Goal: Task Accomplishment & Management: Complete application form

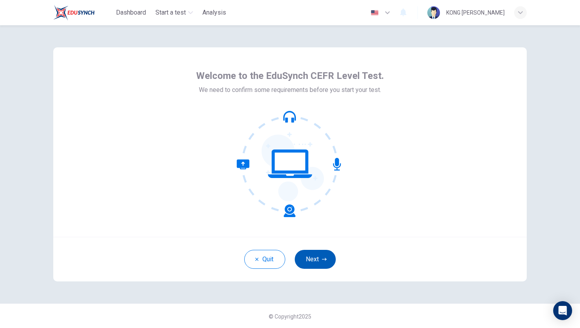
click at [311, 262] on button "Next" at bounding box center [315, 259] width 41 height 19
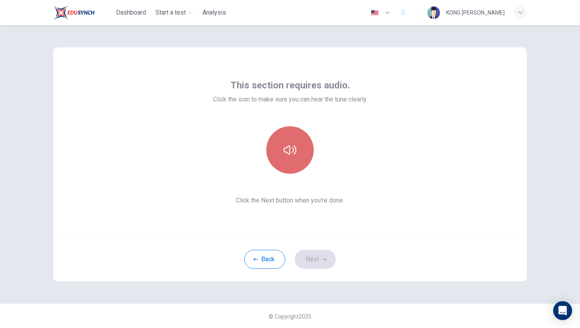
click at [292, 150] on icon "button" at bounding box center [290, 150] width 13 height 13
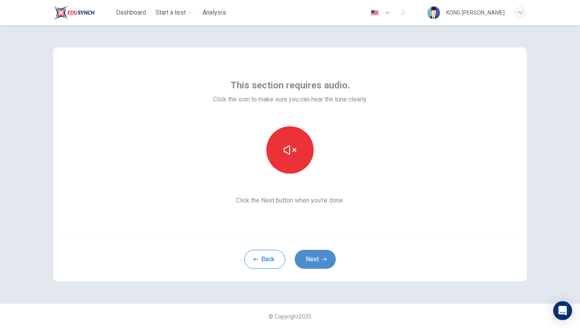
click at [320, 268] on button "Next" at bounding box center [315, 259] width 41 height 19
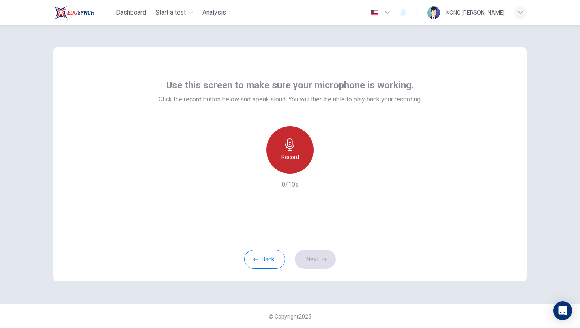
click at [293, 145] on icon "button" at bounding box center [290, 144] width 13 height 13
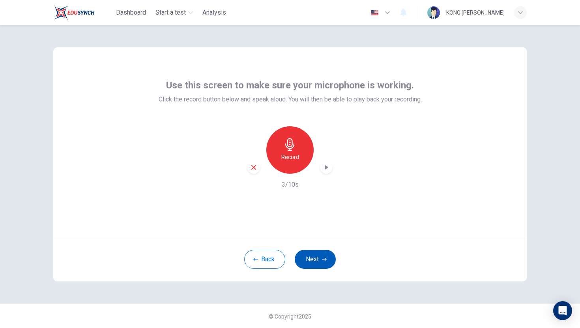
click at [317, 253] on button "Next" at bounding box center [315, 259] width 41 height 19
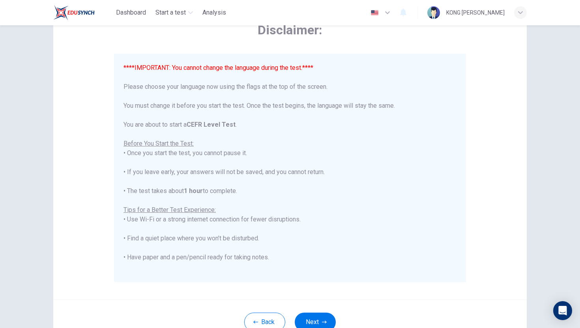
scroll to position [63, 0]
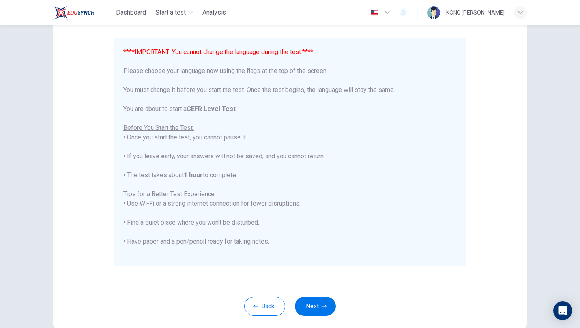
click at [396, 13] on button "button" at bounding box center [381, 13] width 29 height 16
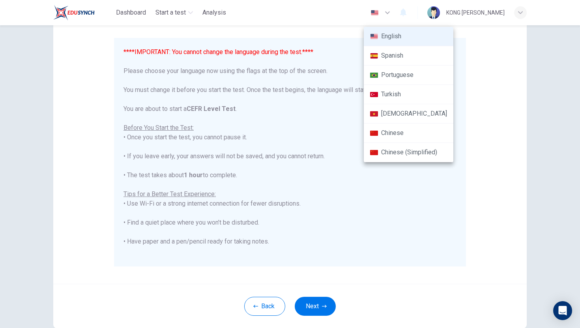
click at [323, 83] on div at bounding box center [290, 164] width 580 height 328
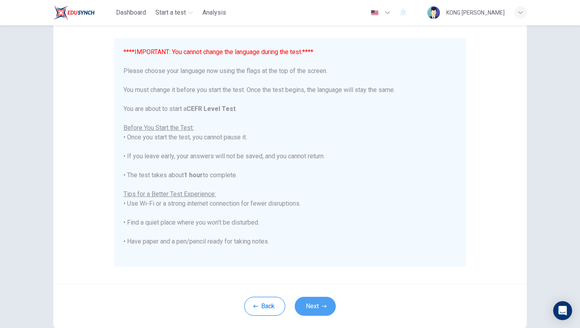
click at [325, 304] on icon "button" at bounding box center [324, 306] width 5 height 5
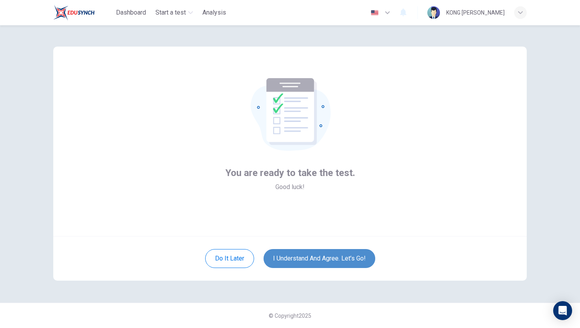
click at [327, 257] on button "I understand and agree. Let’s go!" at bounding box center [320, 258] width 112 height 19
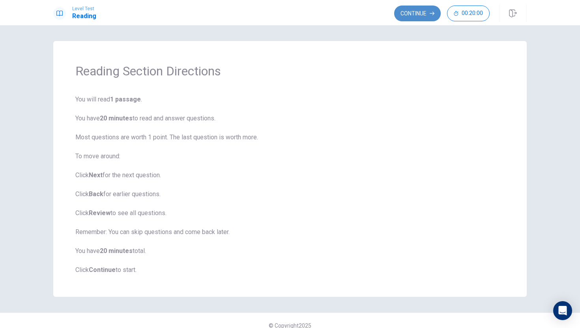
click at [415, 10] on button "Continue" at bounding box center [417, 14] width 47 height 16
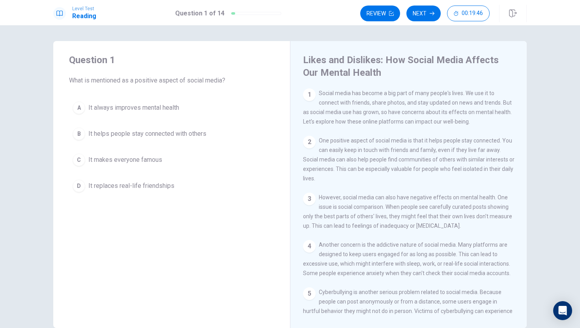
click at [77, 129] on div "B" at bounding box center [79, 134] width 13 height 13
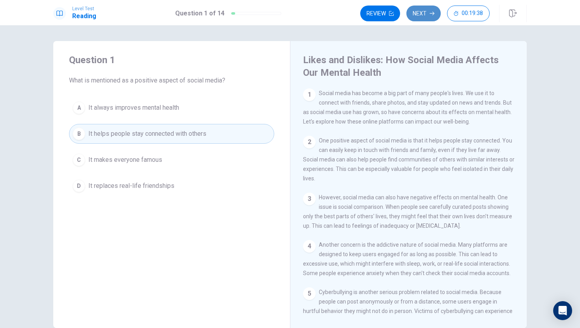
click at [419, 13] on button "Next" at bounding box center [424, 14] width 34 height 16
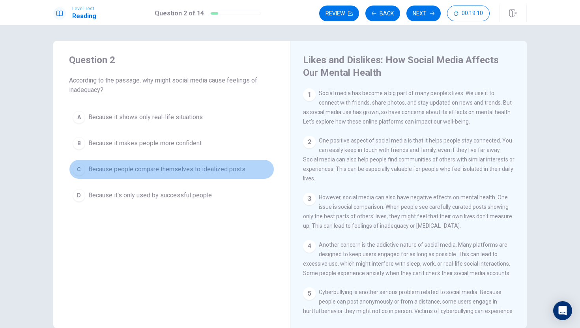
click at [84, 171] on div "C" at bounding box center [79, 169] width 13 height 13
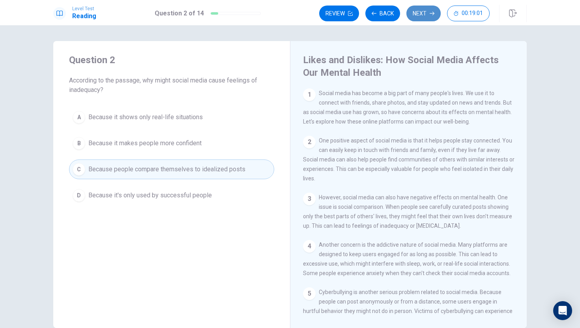
click at [424, 12] on button "Next" at bounding box center [424, 14] width 34 height 16
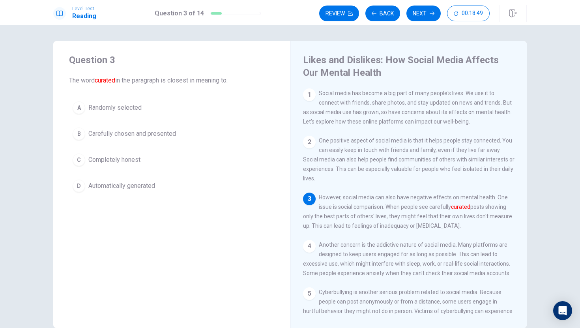
click at [158, 131] on span "Carefully chosen and presented" at bounding box center [132, 133] width 88 height 9
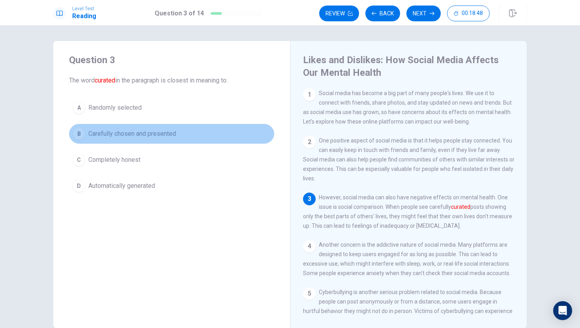
click at [158, 131] on span "Carefully chosen and presented" at bounding box center [132, 133] width 88 height 9
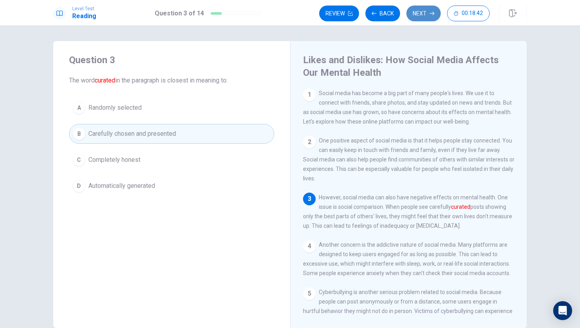
click at [428, 14] on button "Next" at bounding box center [424, 14] width 34 height 16
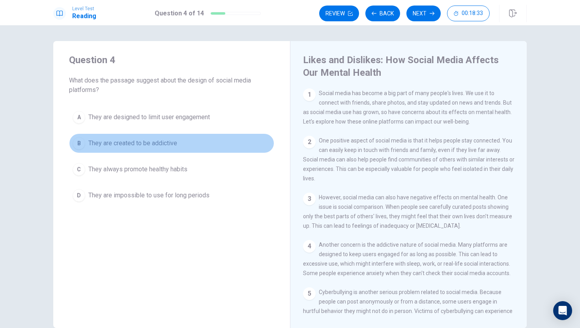
click at [83, 143] on div "B" at bounding box center [79, 143] width 13 height 13
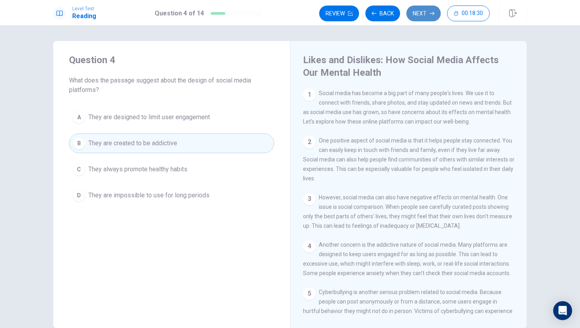
click at [424, 11] on button "Next" at bounding box center [424, 14] width 34 height 16
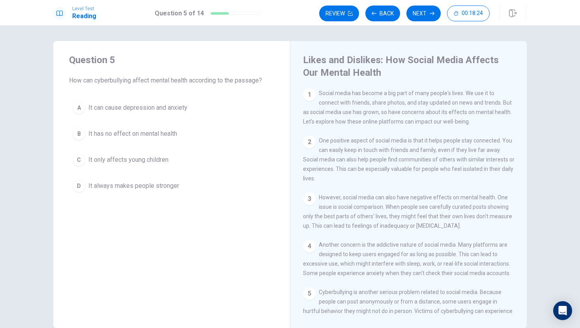
drag, startPoint x: 561, startPoint y: 127, endPoint x: 504, endPoint y: 200, distance: 92.6
click at [509, 200] on div "Question 5 How can cyberbullying affect mental health according to the passage?…" at bounding box center [290, 176] width 580 height 303
drag, startPoint x: 505, startPoint y: 178, endPoint x: 505, endPoint y: 128, distance: 50.1
click at [505, 127] on div "1 Social media has become a big part of many people's lives. We use it to conne…" at bounding box center [414, 201] width 222 height 227
drag, startPoint x: 503, startPoint y: 144, endPoint x: 436, endPoint y: 297, distance: 166.9
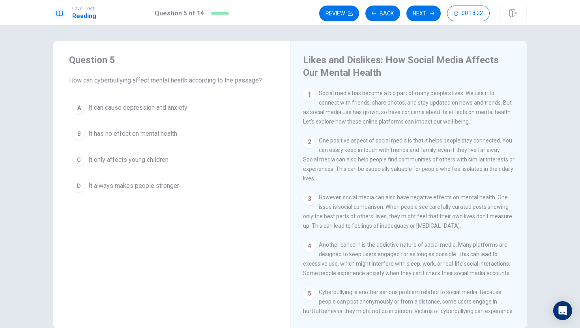
click at [436, 297] on div "1 Social media has become a big part of many people's lives. We use it to conne…" at bounding box center [414, 201] width 222 height 227
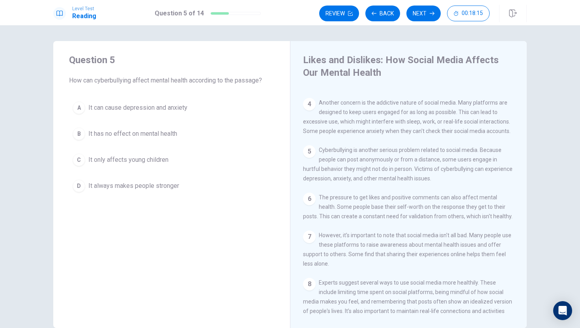
scroll to position [158, 0]
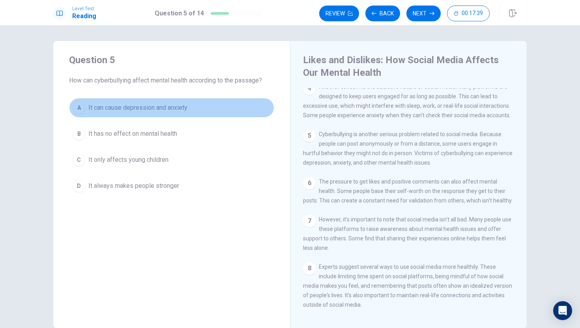
click at [178, 107] on span "It can cause depression and anxiety" at bounding box center [137, 107] width 99 height 9
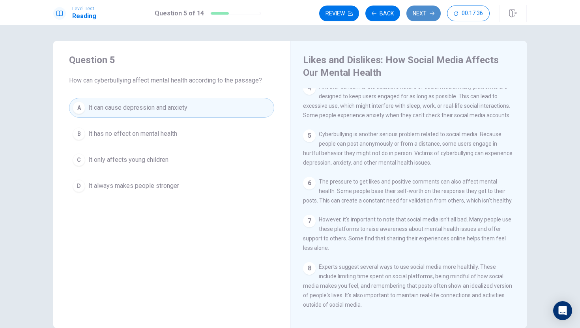
click at [418, 15] on button "Next" at bounding box center [424, 14] width 34 height 16
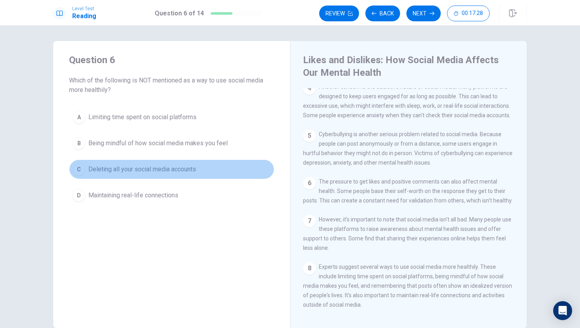
click at [184, 173] on span "Deleting all your social media accounts" at bounding box center [142, 169] width 108 height 9
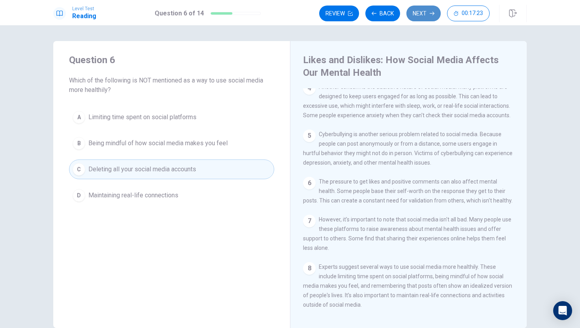
click at [425, 11] on button "Next" at bounding box center [424, 14] width 34 height 16
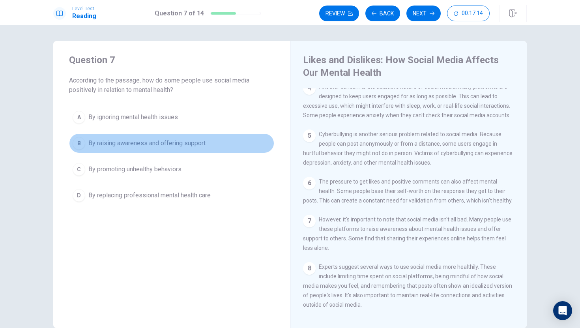
click at [216, 146] on button "B By raising awareness and offering support" at bounding box center [171, 143] width 205 height 20
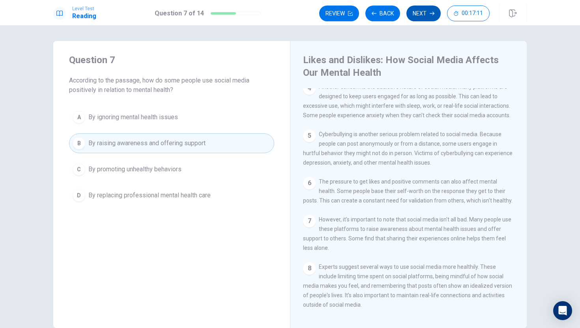
click at [420, 9] on button "Next" at bounding box center [424, 14] width 34 height 16
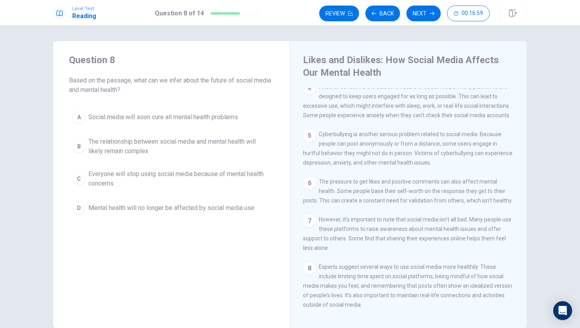
drag, startPoint x: 383, startPoint y: 177, endPoint x: 400, endPoint y: 137, distance: 43.6
click at [387, 154] on div "1 Social media has become a big part of many people's lives. We use it to conne…" at bounding box center [414, 201] width 222 height 227
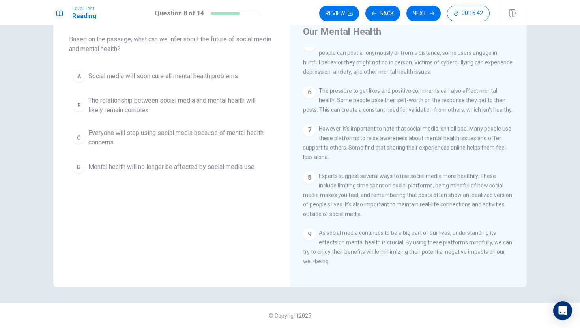
scroll to position [223, 0]
drag, startPoint x: 235, startPoint y: 280, endPoint x: 234, endPoint y: 291, distance: 11.1
click at [234, 291] on div "Question 8 Based on the passage, what can we infer about the future of social m…" at bounding box center [290, 176] width 580 height 303
click at [231, 103] on span "The relationship between social media and mental health will likely remain comp…" at bounding box center [179, 105] width 182 height 19
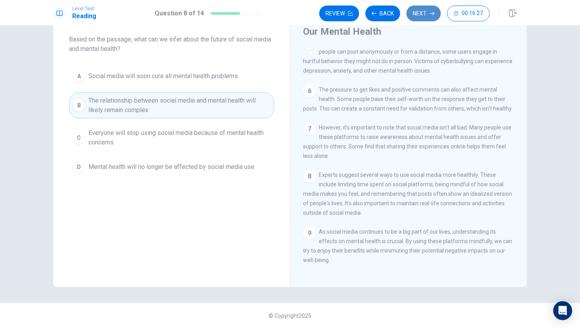
click at [415, 7] on button "Next" at bounding box center [424, 14] width 34 height 16
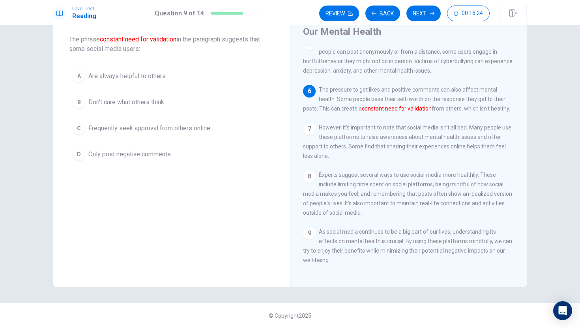
drag, startPoint x: 281, startPoint y: 118, endPoint x: 280, endPoint y: 135, distance: 17.0
click at [280, 135] on div "Question 9 The phrase constant need for validation in the paragraph suggests th…" at bounding box center [171, 88] width 237 height 177
click at [178, 132] on span "Frequently seek approval from others online" at bounding box center [149, 128] width 122 height 9
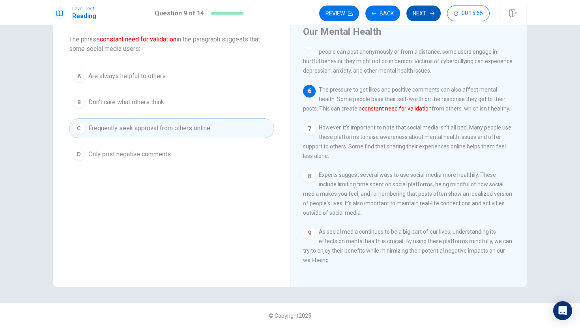
click at [432, 17] on button "Next" at bounding box center [424, 14] width 34 height 16
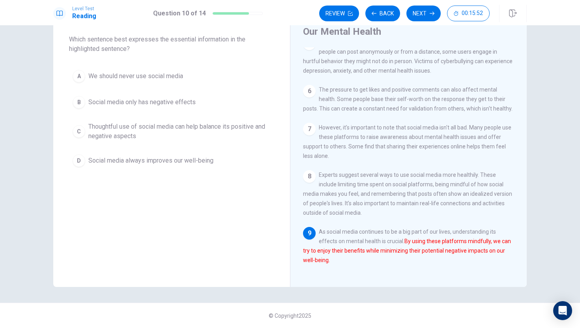
drag, startPoint x: 270, startPoint y: 68, endPoint x: 267, endPoint y: 98, distance: 30.7
click at [267, 98] on div "A We should never use social media B Social media only has negative effects C T…" at bounding box center [171, 118] width 205 height 104
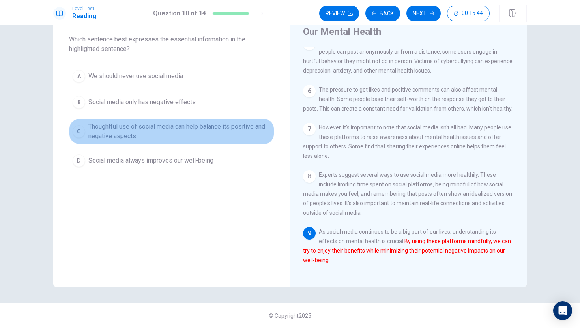
click at [236, 121] on button "C Thoughtful use of social media can help balance its positive and negative asp…" at bounding box center [171, 131] width 205 height 26
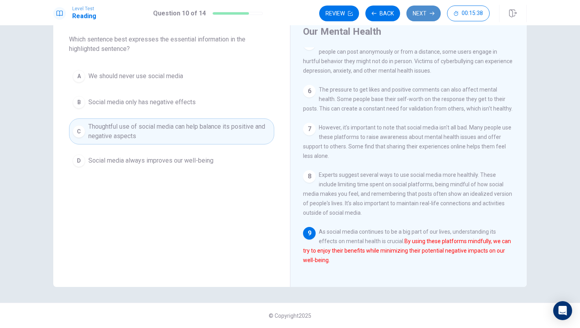
click at [429, 18] on button "Next" at bounding box center [424, 14] width 34 height 16
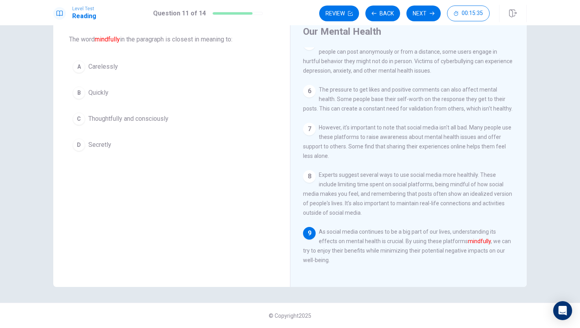
drag, startPoint x: 295, startPoint y: 83, endPoint x: 293, endPoint y: 101, distance: 18.6
click at [293, 101] on div "Likes and Dislikes: How Social Media Affects Our Mental Health 1 Social media h…" at bounding box center [408, 143] width 237 height 287
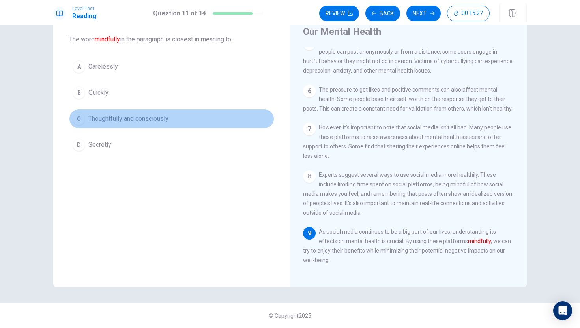
click at [120, 122] on span "Thoughtfully and consciously" at bounding box center [128, 118] width 80 height 9
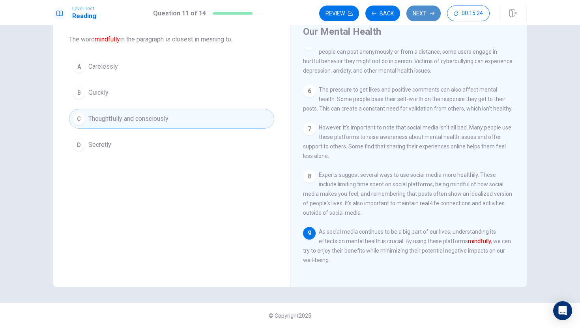
click at [420, 10] on button "Next" at bounding box center [424, 14] width 34 height 16
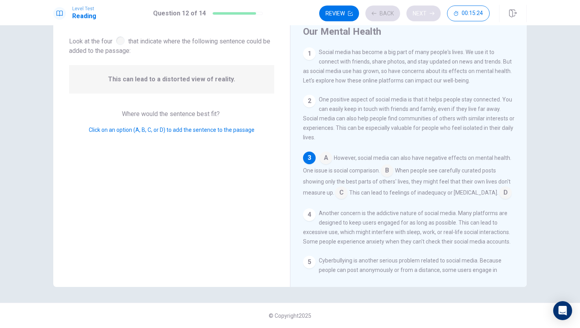
scroll to position [7, 0]
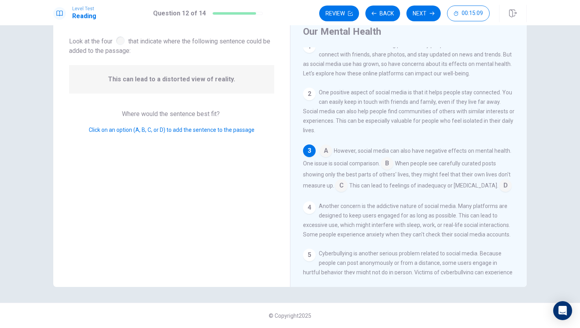
click at [393, 165] on input at bounding box center [387, 164] width 13 height 13
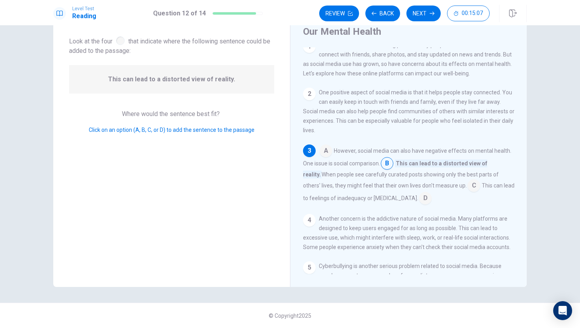
click at [390, 167] on input at bounding box center [387, 164] width 13 height 13
click at [324, 158] on input at bounding box center [326, 151] width 13 height 13
click at [393, 200] on input at bounding box center [398, 199] width 13 height 13
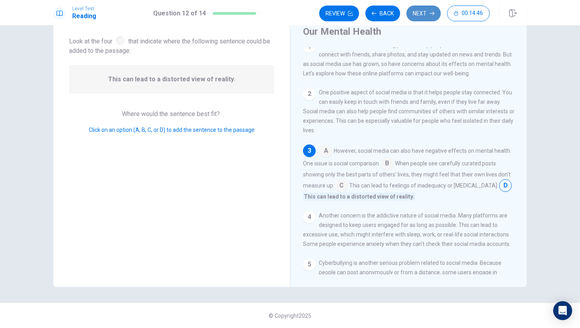
click at [429, 8] on button "Next" at bounding box center [424, 14] width 34 height 16
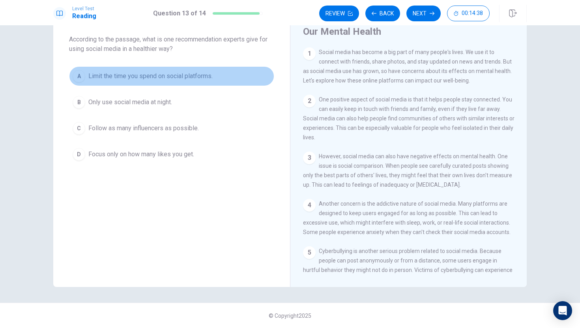
click at [203, 70] on button "A Limit the time you spend on social platforms." at bounding box center [171, 76] width 205 height 20
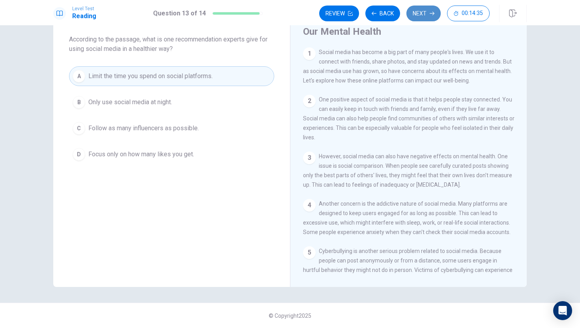
click at [437, 15] on button "Next" at bounding box center [424, 14] width 34 height 16
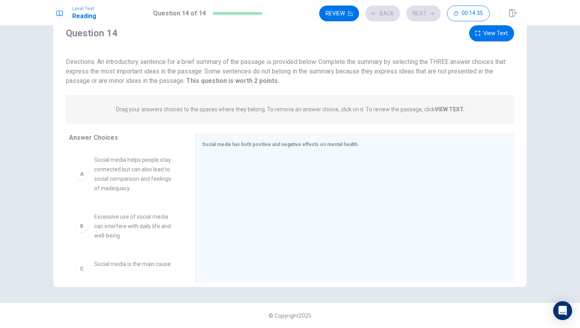
scroll to position [28, 0]
drag, startPoint x: 358, startPoint y: 192, endPoint x: 360, endPoint y: 128, distance: 64.4
click at [360, 138] on div "Social media has both positive and negative effects on mental health." at bounding box center [354, 207] width 319 height 149
drag, startPoint x: 165, startPoint y: 105, endPoint x: 171, endPoint y: 190, distance: 84.4
click at [181, 152] on div "Question 14 View Text Directions: An introductory sentence for a brief summary …" at bounding box center [290, 155] width 474 height 261
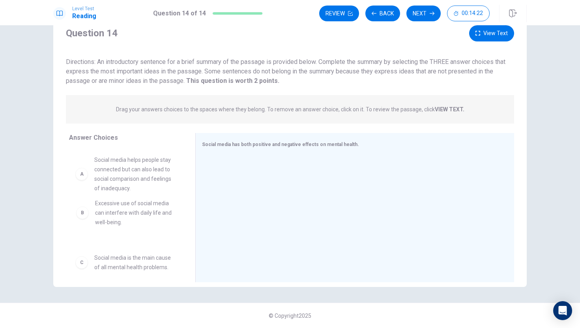
drag, startPoint x: 165, startPoint y: 223, endPoint x: 166, endPoint y: 206, distance: 17.4
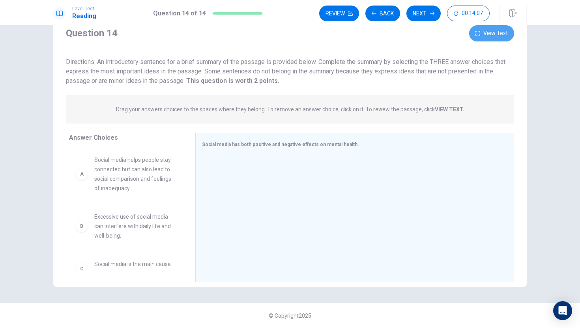
click at [490, 30] on button "View Text" at bounding box center [491, 33] width 45 height 16
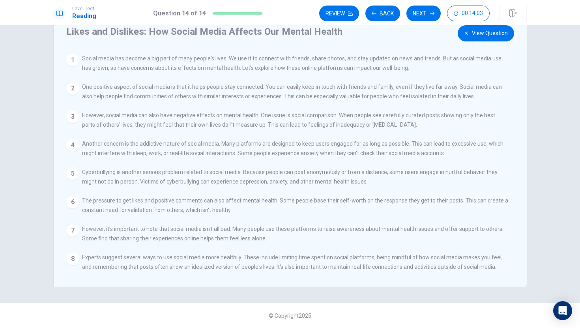
drag, startPoint x: 381, startPoint y: 96, endPoint x: 382, endPoint y: 73, distance: 22.6
click at [382, 73] on div "View Question 1 Social media has become a big part of many people's lives. We u…" at bounding box center [292, 167] width 452 height 227
click at [478, 31] on button "View Question" at bounding box center [486, 33] width 56 height 16
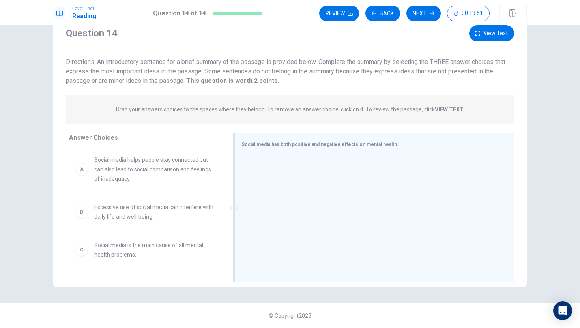
drag, startPoint x: 197, startPoint y: 221, endPoint x: 236, endPoint y: 207, distance: 42.0
click at [236, 207] on div at bounding box center [234, 207] width 10 height 149
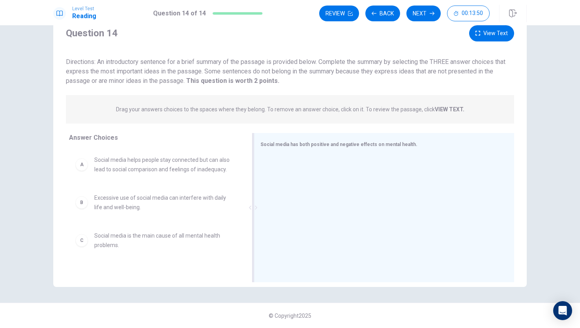
drag, startPoint x: 236, startPoint y: 207, endPoint x: 300, endPoint y: 203, distance: 64.1
click at [300, 203] on div "Social media has both positive and negative effects on mental health." at bounding box center [384, 207] width 261 height 149
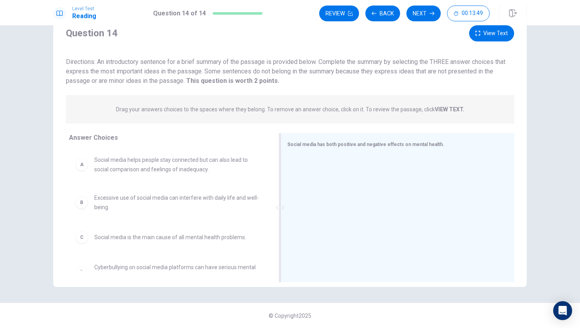
drag, startPoint x: 300, startPoint y: 203, endPoint x: 278, endPoint y: 210, distance: 23.2
click at [281, 210] on div "Social media has both positive and negative effects on mental health." at bounding box center [398, 207] width 234 height 149
drag, startPoint x: 282, startPoint y: 210, endPoint x: 289, endPoint y: 202, distance: 10.6
click at [292, 202] on div "Social media has both positive and negative effects on mental health." at bounding box center [398, 207] width 234 height 149
drag, startPoint x: 283, startPoint y: 205, endPoint x: 306, endPoint y: 205, distance: 23.3
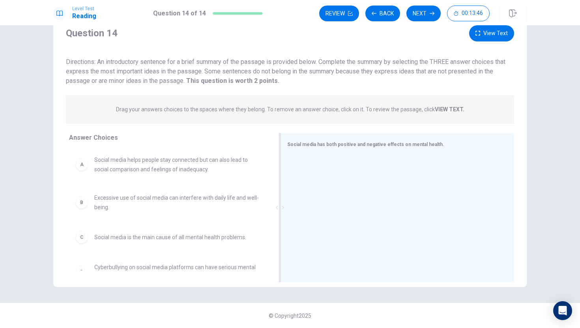
click at [306, 205] on div "Social media has both positive and negative effects on mental health." at bounding box center [398, 207] width 234 height 149
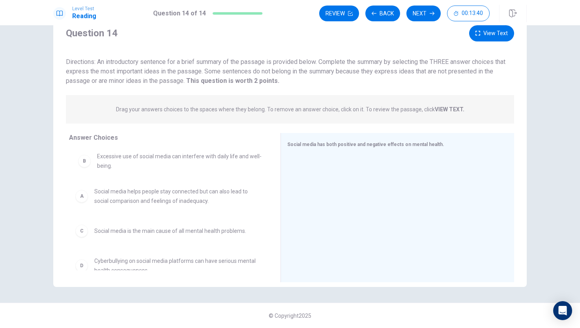
drag, startPoint x: 214, startPoint y: 207, endPoint x: 215, endPoint y: 160, distance: 47.0
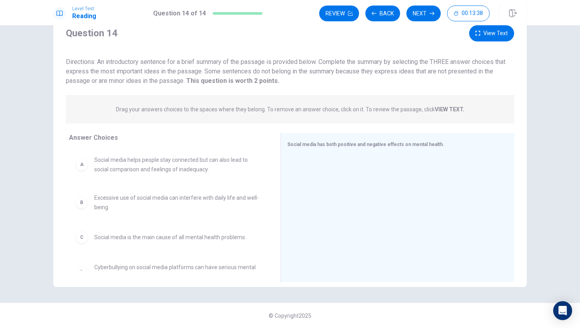
click at [204, 268] on span "Cyberbullying on social media platforms can have serious mental health conseque…" at bounding box center [177, 272] width 167 height 19
drag, startPoint x: 518, startPoint y: 165, endPoint x: 339, endPoint y: 236, distance: 193.2
click at [344, 218] on div "Answer Choices A Social media helps people stay connected but can also lead to …" at bounding box center [290, 209] width 474 height 153
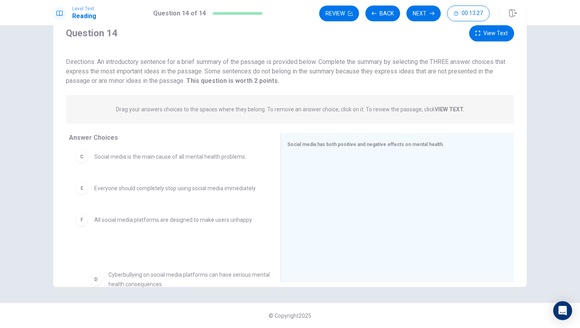
scroll to position [81, 0]
drag, startPoint x: 238, startPoint y: 267, endPoint x: 233, endPoint y: 273, distance: 8.1
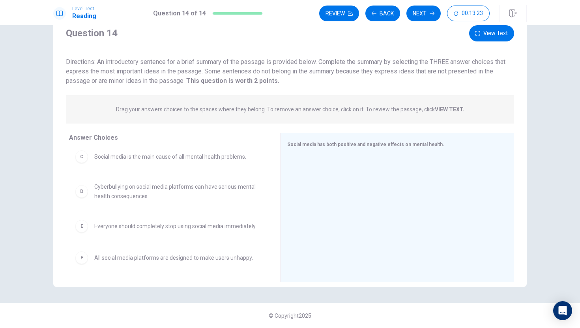
drag, startPoint x: 272, startPoint y: 242, endPoint x: 227, endPoint y: 221, distance: 50.4
click at [227, 221] on div "A Social media helps people stay connected but can also lead to social comparis…" at bounding box center [171, 210] width 205 height 122
drag, startPoint x: 226, startPoint y: 231, endPoint x: 233, endPoint y: 276, distance: 45.6
drag, startPoint x: 251, startPoint y: 210, endPoint x: 178, endPoint y: 185, distance: 77.3
click at [178, 185] on div "A Social media helps people stay connected but can also lead to social comparis…" at bounding box center [171, 210] width 205 height 122
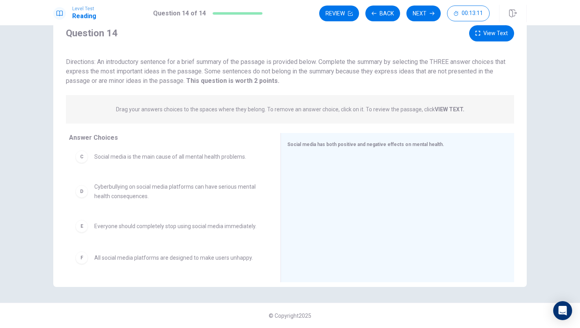
click at [125, 196] on span "Cyberbullying on social media platforms can have serious mental health conseque…" at bounding box center [177, 191] width 167 height 19
click at [82, 195] on div "D" at bounding box center [81, 191] width 13 height 13
drag, startPoint x: 240, startPoint y: 175, endPoint x: 250, endPoint y: 231, distance: 57.3
click at [250, 190] on div "A Social media helps people stay connected but can also lead to social comparis…" at bounding box center [168, 129] width 199 height 122
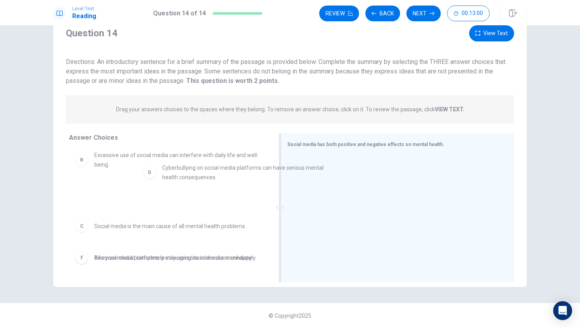
drag, startPoint x: 240, startPoint y: 192, endPoint x: 310, endPoint y: 173, distance: 72.6
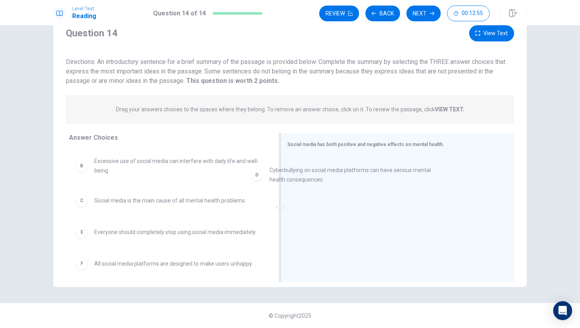
drag, startPoint x: 156, startPoint y: 238, endPoint x: 349, endPoint y: 178, distance: 201.5
click at [349, 178] on span "Cyberbullying on social media platforms can have serious mental health conseque…" at bounding box center [404, 171] width 183 height 19
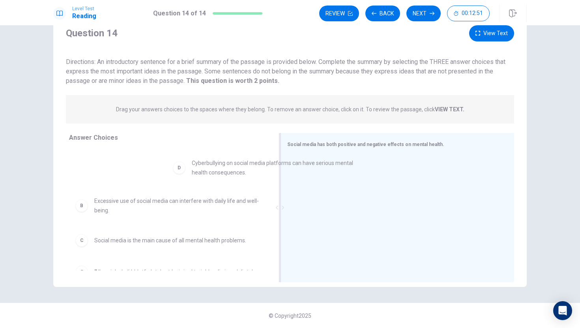
drag, startPoint x: 215, startPoint y: 248, endPoint x: 321, endPoint y: 173, distance: 130.0
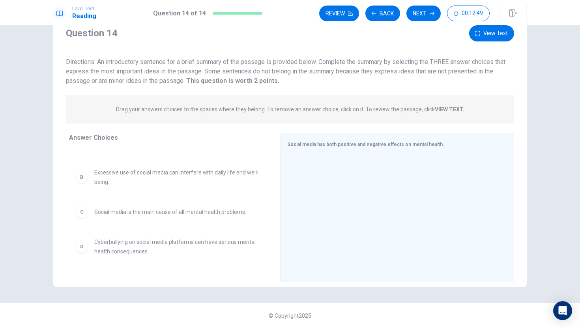
drag, startPoint x: 233, startPoint y: 157, endPoint x: 253, endPoint y: 188, distance: 36.4
click at [248, 196] on div "A Social media helps people stay connected but can also lead to social comparis…" at bounding box center [168, 185] width 199 height 122
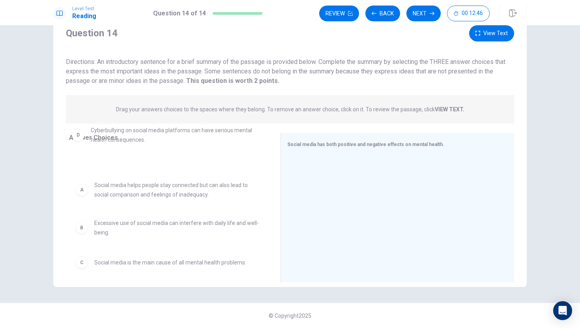
scroll to position [0, 0]
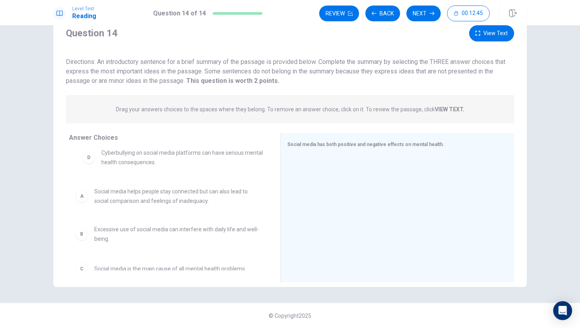
drag, startPoint x: 221, startPoint y: 249, endPoint x: 229, endPoint y: 157, distance: 92.7
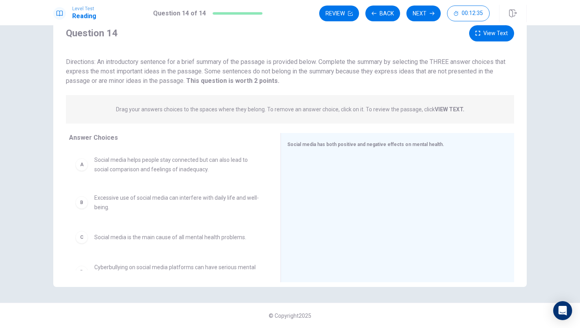
click at [254, 221] on div "A Social media helps people stay connected but can also lead to social comparis…" at bounding box center [168, 210] width 199 height 122
drag, startPoint x: 212, startPoint y: 274, endPoint x: 214, endPoint y: 277, distance: 4.2
click at [213, 286] on div "Question 14 View Text Directions: An introductory sentence for a brief summary …" at bounding box center [290, 150] width 474 height 274
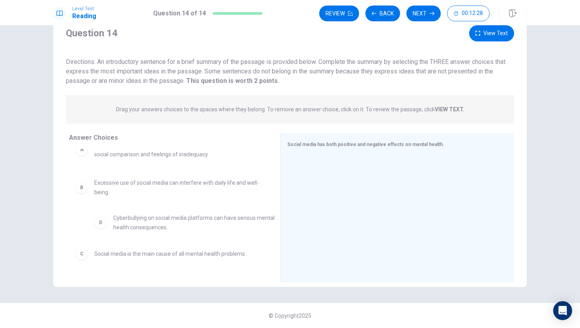
drag, startPoint x: 219, startPoint y: 260, endPoint x: 240, endPoint y: 249, distance: 23.5
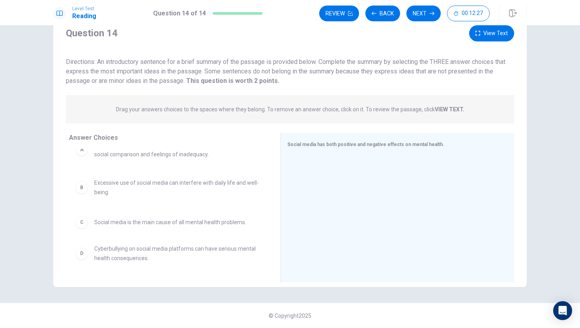
scroll to position [25, 0]
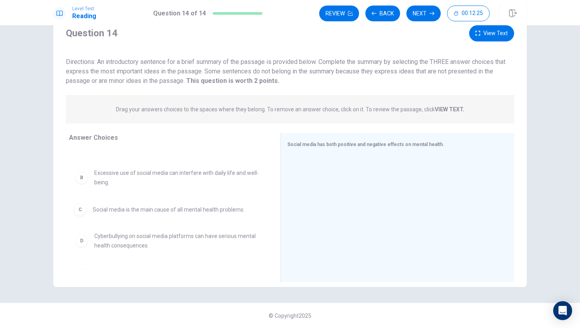
drag, startPoint x: 226, startPoint y: 219, endPoint x: 222, endPoint y: 214, distance: 6.5
click at [83, 220] on div "C Social media is the main cause of all mental health problems." at bounding box center [168, 212] width 199 height 25
drag, startPoint x: 90, startPoint y: 212, endPoint x: 111, endPoint y: 208, distance: 21.8
click at [111, 208] on div "A Social media helps people stay connected but can also lead to social comparis…" at bounding box center [168, 185] width 199 height 122
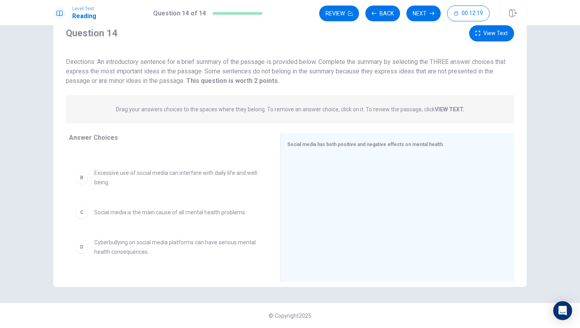
click at [111, 208] on span "Social media is the main cause of all mental health problems." at bounding box center [170, 212] width 152 height 9
click at [121, 211] on span "Social media is the main cause of all mental health problems." at bounding box center [170, 212] width 152 height 9
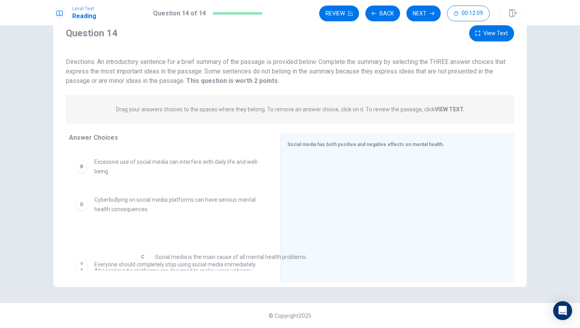
scroll to position [81, 0]
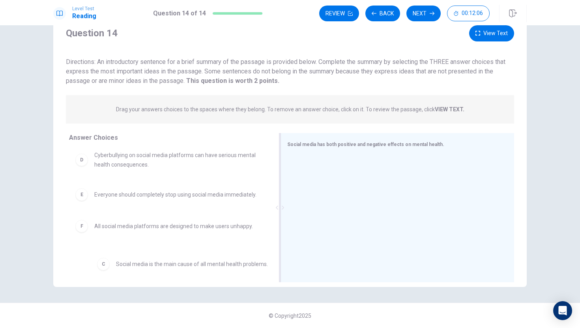
drag, startPoint x: 132, startPoint y: 219, endPoint x: 287, endPoint y: 204, distance: 155.5
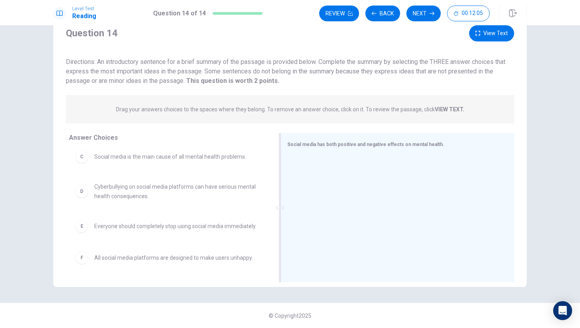
click at [355, 137] on div "Social media has both positive and negative effects on mental health." at bounding box center [398, 207] width 234 height 149
click at [406, 139] on div "Social media has both positive and negative effects on mental health." at bounding box center [392, 144] width 211 height 10
click at [437, 145] on div "Social media has both positive and negative effects on mental health." at bounding box center [392, 144] width 211 height 10
click at [434, 145] on span "Social media has both positive and negative effects on mental health." at bounding box center [365, 145] width 157 height 6
drag, startPoint x: 431, startPoint y: 145, endPoint x: 360, endPoint y: 146, distance: 70.3
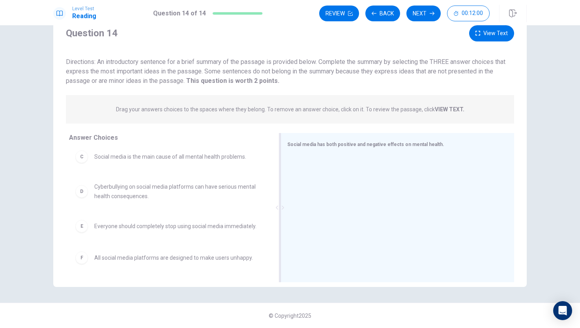
click at [360, 146] on span "Social media has both positive and negative effects on mental health." at bounding box center [365, 145] width 157 height 6
drag, startPoint x: 360, startPoint y: 146, endPoint x: 332, endPoint y: 159, distance: 31.8
click at [333, 156] on div "Social media has both positive and negative effects on mental health." at bounding box center [398, 207] width 234 height 149
click at [81, 194] on div "D" at bounding box center [81, 191] width 13 height 13
click at [124, 188] on span "Cyberbullying on social media platforms can have serious mental health conseque…" at bounding box center [177, 191] width 167 height 19
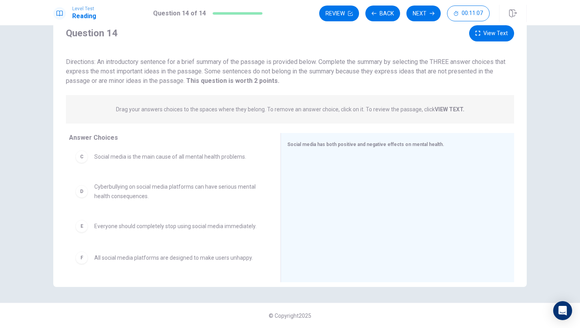
click at [124, 188] on span "Cyberbullying on social media platforms can have serious mental health conseque…" at bounding box center [177, 191] width 167 height 19
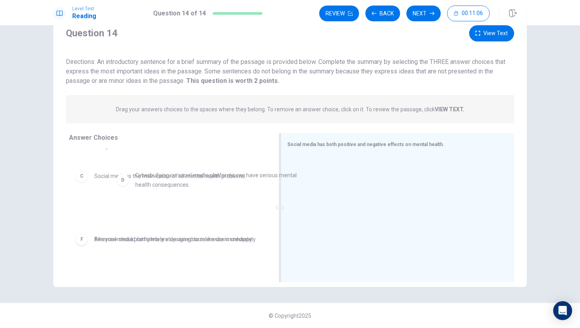
scroll to position [39, 0]
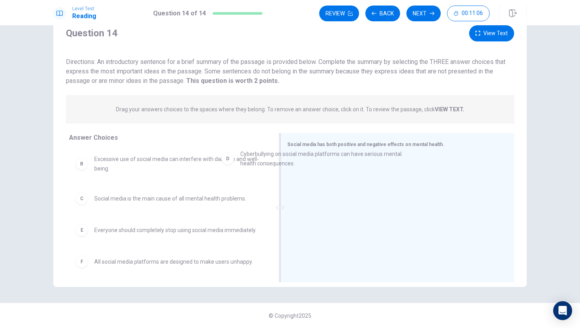
drag, startPoint x: 124, startPoint y: 188, endPoint x: 328, endPoint y: 155, distance: 207.5
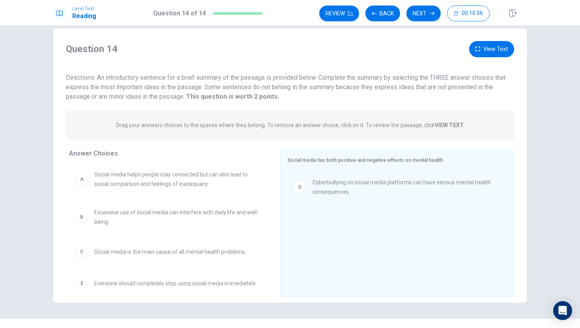
scroll to position [0, 0]
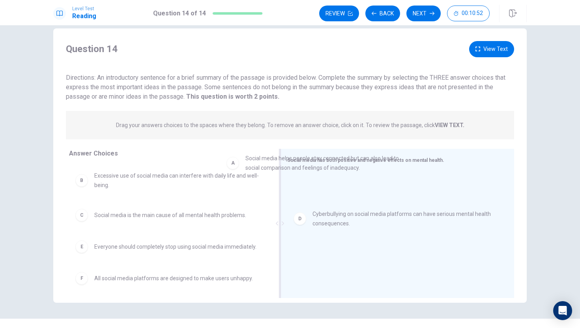
drag, startPoint x: 184, startPoint y: 179, endPoint x: 337, endPoint y: 162, distance: 154.5
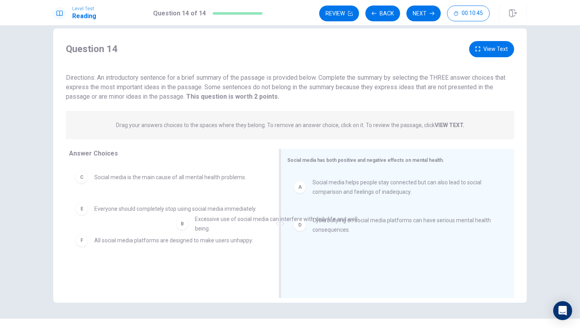
drag, startPoint x: 212, startPoint y: 180, endPoint x: 315, endPoint y: 223, distance: 111.5
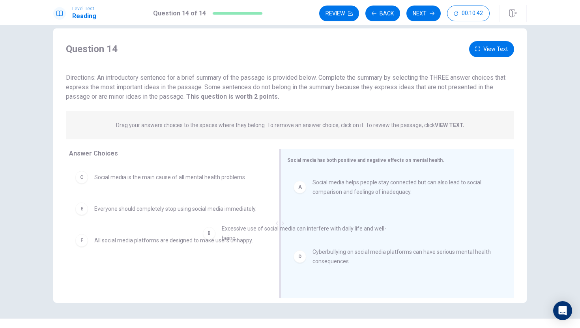
drag, startPoint x: 194, startPoint y: 188, endPoint x: 324, endPoint y: 241, distance: 140.3
drag, startPoint x: 249, startPoint y: 278, endPoint x: 261, endPoint y: 217, distance: 62.3
click at [261, 217] on div "C Social media is the main cause of all mental health problems. E Everyone shou…" at bounding box center [168, 226] width 199 height 122
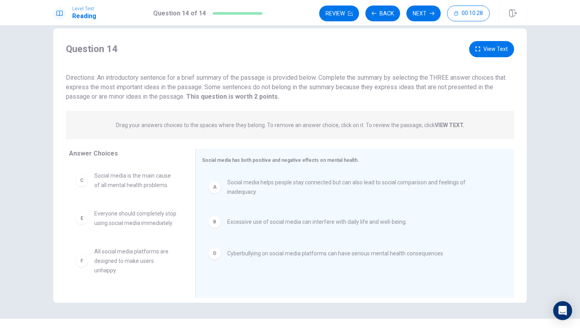
drag, startPoint x: 280, startPoint y: 240, endPoint x: 116, endPoint y: 259, distance: 164.6
click at [116, 259] on div "Answer Choices C Social media is the main cause of all mental health problems. …" at bounding box center [290, 223] width 474 height 149
click at [426, 13] on button "Next" at bounding box center [424, 14] width 34 height 16
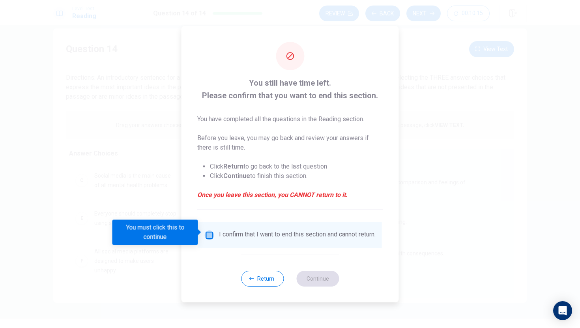
click at [212, 231] on input "You must click this to continue" at bounding box center [209, 235] width 9 height 9
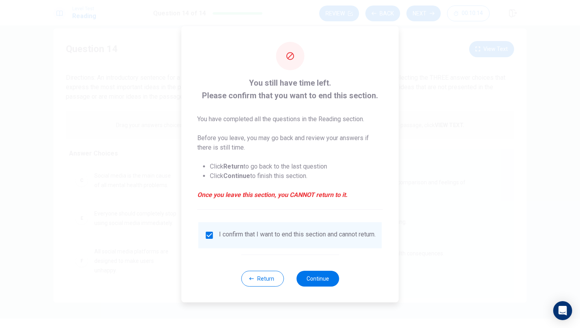
click at [313, 272] on div "Return Continue" at bounding box center [290, 279] width 98 height 48
click at [321, 277] on button "Continue" at bounding box center [318, 279] width 43 height 16
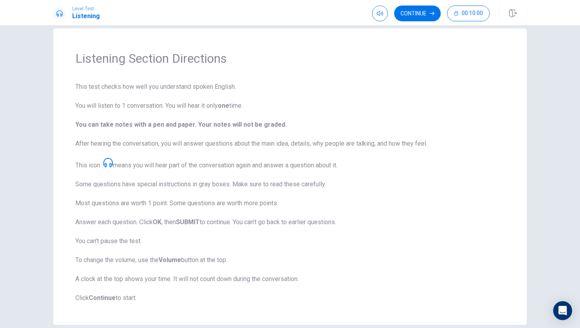
click at [413, 24] on div "Level Test Listening Continue 00:10:00" at bounding box center [290, 12] width 580 height 25
click at [413, 15] on button "Continue" at bounding box center [417, 14] width 47 height 16
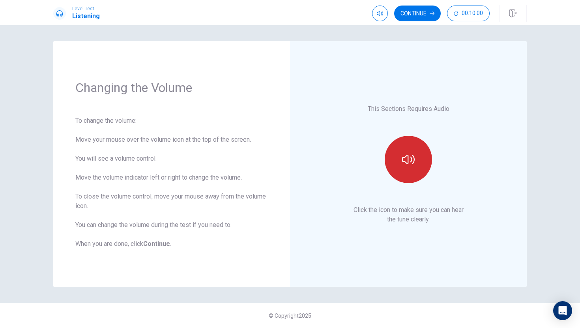
click at [414, 153] on icon "button" at bounding box center [408, 159] width 13 height 13
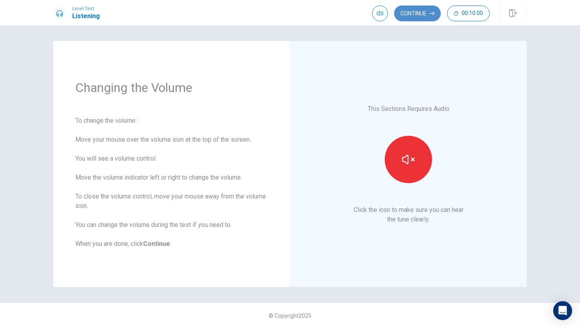
click at [420, 16] on button "Continue" at bounding box center [417, 14] width 47 height 16
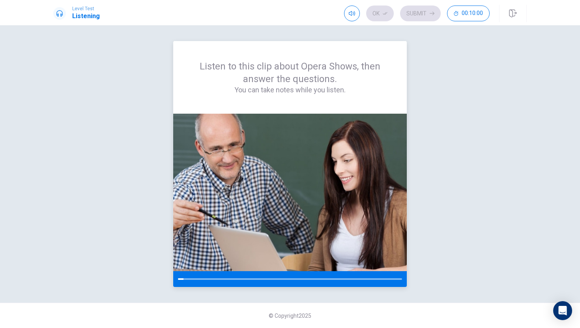
click at [170, 281] on div "Listen to this clip about Opera Shows, then answer the questions. You can take …" at bounding box center [290, 164] width 474 height 246
click at [183, 278] on div at bounding box center [290, 279] width 234 height 16
click at [353, 17] on button "button" at bounding box center [352, 14] width 16 height 16
type input "0"
drag, startPoint x: 366, startPoint y: 27, endPoint x: 305, endPoint y: 29, distance: 60.8
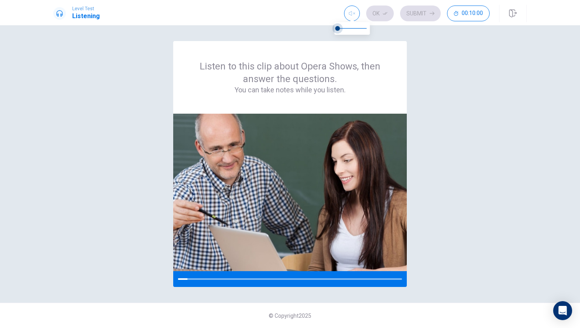
click at [305, 29] on body "Level Test Listening Ok Submit 00:10:00 00:10:00 Ok Submit Listen to this clip …" at bounding box center [290, 164] width 580 height 328
click at [195, 279] on div at bounding box center [187, 279] width 19 height 2
click at [278, 178] on img at bounding box center [290, 193] width 234 height 158
click at [255, 281] on div at bounding box center [290, 279] width 234 height 16
click at [342, 28] on span at bounding box center [343, 28] width 5 height 5
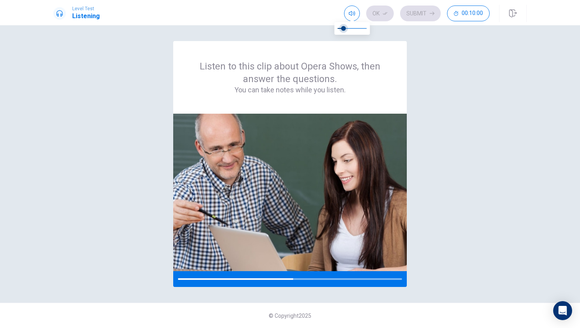
type input "0"
click at [339, 28] on span at bounding box center [338, 28] width 5 height 5
click at [349, 13] on icon "button" at bounding box center [352, 13] width 6 height 5
click at [340, 26] on span at bounding box center [338, 28] width 5 height 5
type input "0.6"
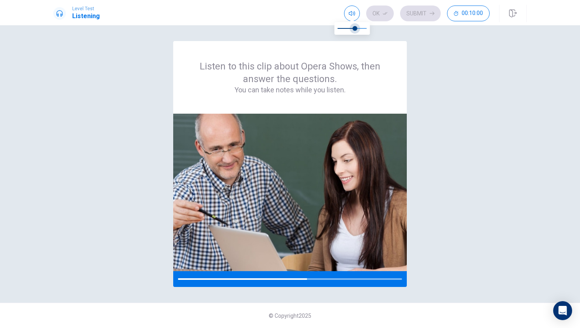
click at [356, 27] on span at bounding box center [352, 28] width 29 height 11
click at [362, 29] on span at bounding box center [361, 28] width 5 height 5
click at [364, 30] on span at bounding box center [364, 28] width 5 height 5
type input "0.7"
click at [580, 146] on div "Listen to this clip about Opera Shows, then answer the questions. You can take …" at bounding box center [290, 176] width 580 height 303
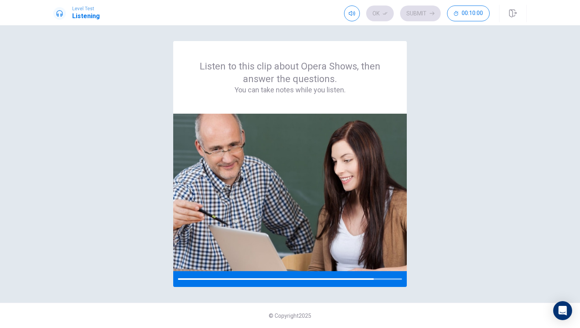
drag, startPoint x: 512, startPoint y: 210, endPoint x: 580, endPoint y: 301, distance: 113.9
click at [580, 301] on div "Listen to this clip about Opera Shows, then answer the questions. You can take …" at bounding box center [290, 176] width 580 height 303
click at [564, 323] on div "© Copyright 2025" at bounding box center [290, 315] width 580 height 25
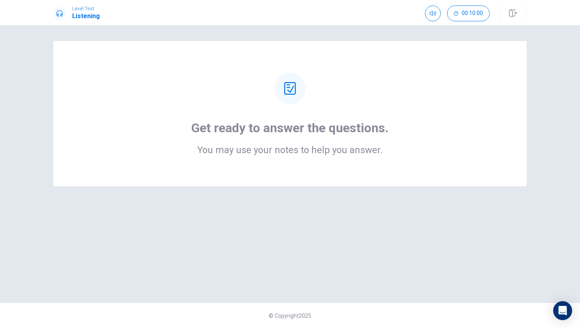
click at [281, 94] on div at bounding box center [290, 89] width 32 height 32
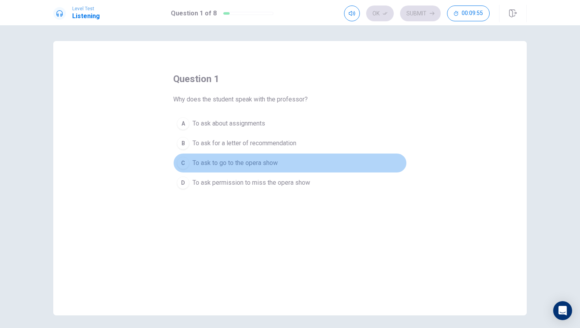
click at [236, 168] on button "C To ask to go to the opera show" at bounding box center [290, 163] width 234 height 20
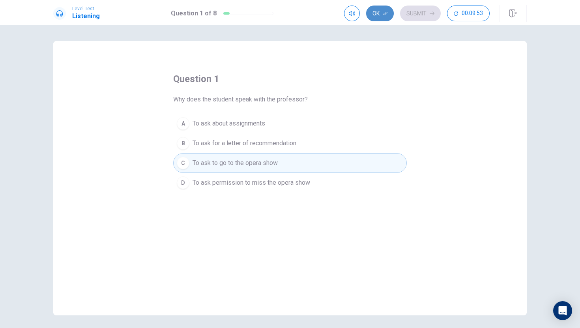
click at [380, 11] on button "Ok" at bounding box center [380, 14] width 28 height 16
click at [411, 14] on button "Submit" at bounding box center [420, 14] width 41 height 16
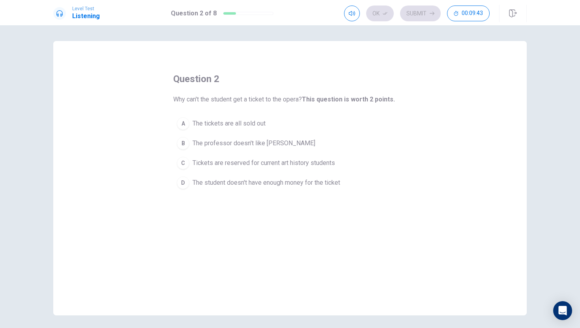
click at [306, 166] on span "Tickets are reserved for current art history students" at bounding box center [264, 162] width 143 height 9
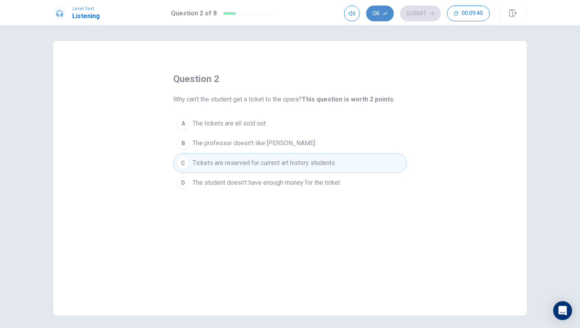
click at [377, 15] on button "Ok" at bounding box center [380, 14] width 28 height 16
click at [406, 12] on button "Submit" at bounding box center [420, 14] width 41 height 16
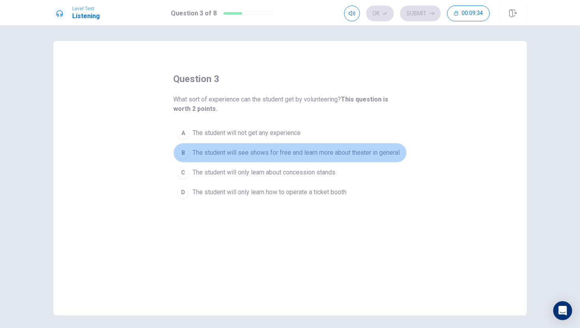
click at [302, 156] on span "The student will see shows for free and learn more about theater in general" at bounding box center [296, 152] width 207 height 9
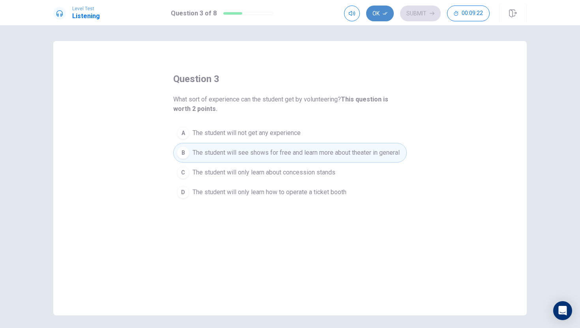
click at [387, 14] on icon "button" at bounding box center [385, 13] width 5 height 5
click at [417, 13] on button "Submit" at bounding box center [420, 14] width 41 height 16
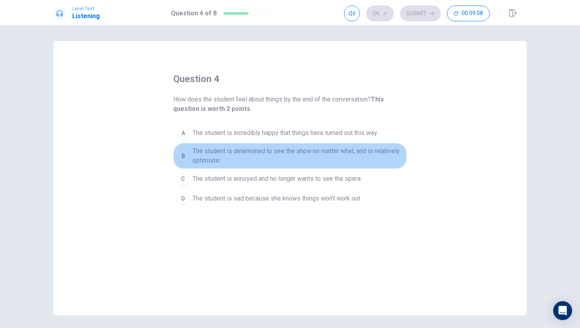
click at [312, 157] on span "The student is determined to see the show no matter what, and is relatively opt…" at bounding box center [298, 155] width 211 height 19
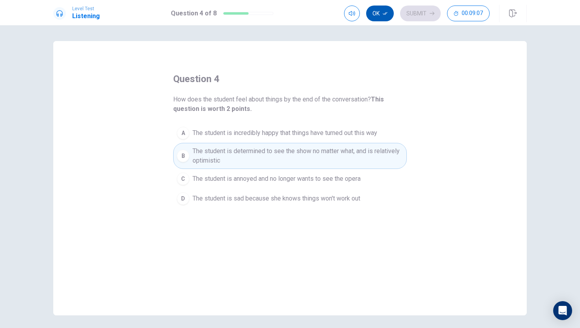
click at [381, 15] on button "Ok" at bounding box center [380, 14] width 28 height 16
click at [414, 15] on button "Submit" at bounding box center [420, 14] width 41 height 16
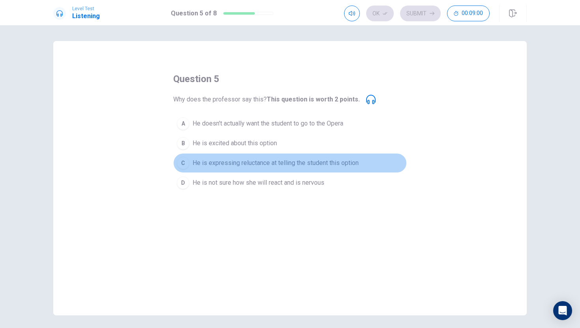
click at [284, 171] on button "C He is expressing reluctance at telling the student this option" at bounding box center [290, 163] width 234 height 20
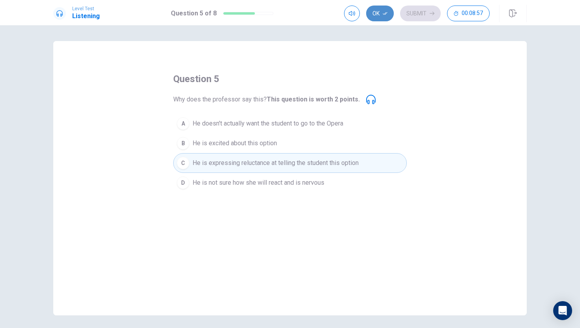
click at [385, 11] on icon "button" at bounding box center [385, 13] width 5 height 5
click at [417, 15] on button "Submit" at bounding box center [420, 14] width 41 height 16
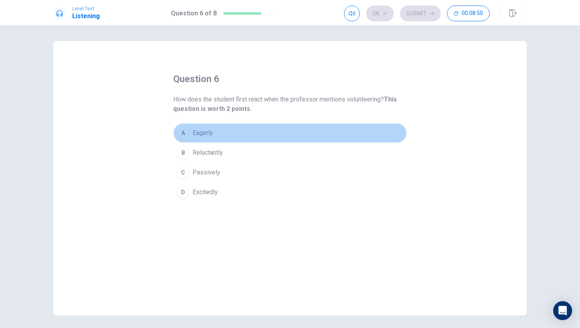
click at [212, 137] on span "Eagerly" at bounding box center [203, 132] width 21 height 9
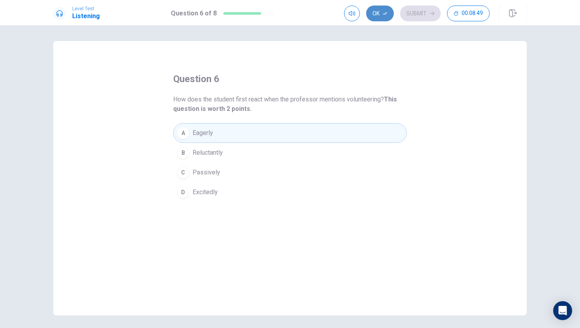
click at [379, 18] on button "Ok" at bounding box center [380, 14] width 28 height 16
click at [401, 18] on div "Ok Submit 00:08:48" at bounding box center [417, 14] width 146 height 16
click at [414, 17] on button "Submit" at bounding box center [420, 14] width 41 height 16
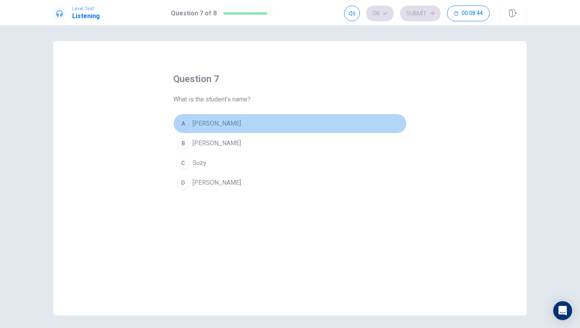
click at [199, 127] on span "[PERSON_NAME]" at bounding box center [217, 123] width 49 height 9
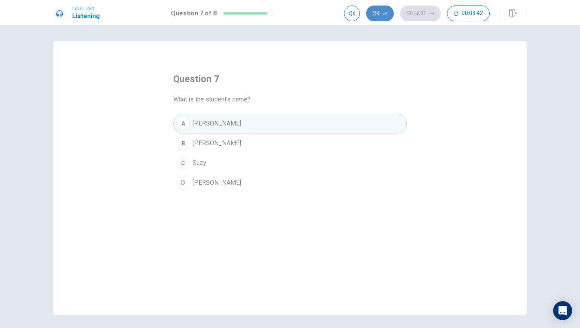
click at [369, 17] on button "Ok" at bounding box center [380, 14] width 28 height 16
click at [410, 17] on button "Submit" at bounding box center [420, 14] width 41 height 16
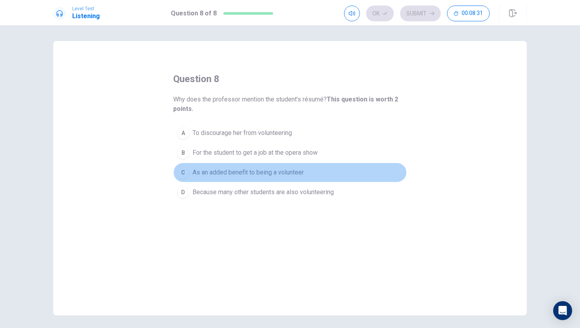
click at [244, 177] on span "As an added benefit to being a volunteer" at bounding box center [248, 172] width 111 height 9
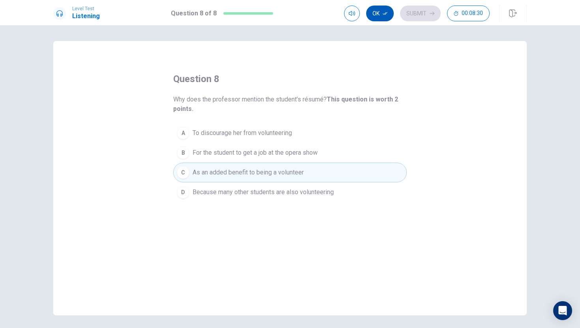
click at [376, 13] on button "Ok" at bounding box center [380, 14] width 28 height 16
click at [402, 14] on button "Submit" at bounding box center [420, 14] width 41 height 16
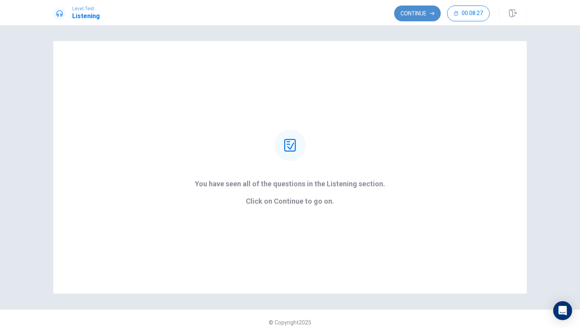
click at [416, 14] on button "Continue" at bounding box center [417, 14] width 47 height 16
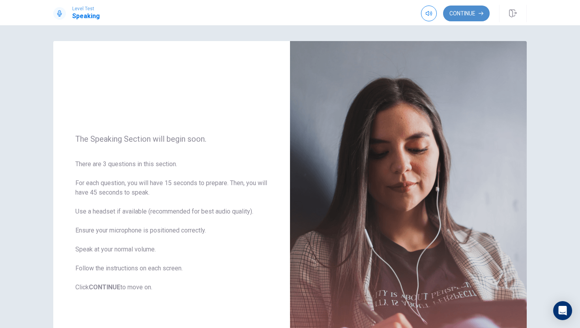
click at [469, 12] on button "Continue" at bounding box center [466, 14] width 47 height 16
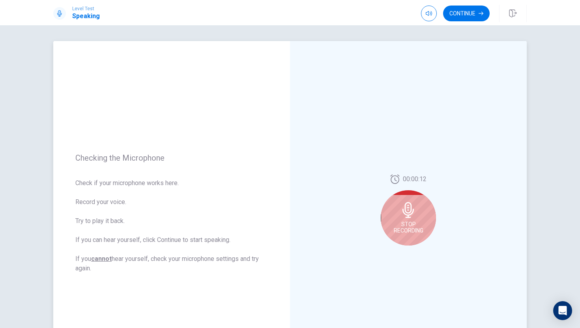
click at [407, 205] on icon at bounding box center [409, 210] width 16 height 16
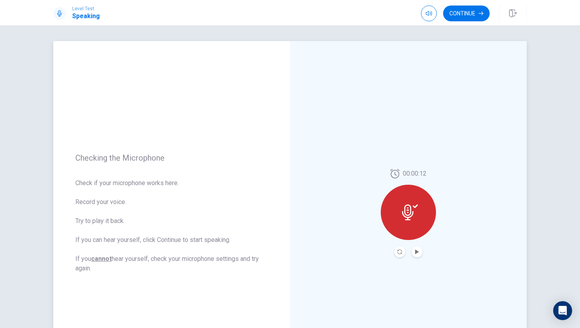
click at [408, 220] on div at bounding box center [408, 212] width 55 height 55
click at [416, 255] on button "Play Audio" at bounding box center [417, 251] width 11 height 11
click at [422, 201] on div at bounding box center [408, 212] width 55 height 55
click at [421, 252] on button "Play Audio" at bounding box center [417, 251] width 11 height 11
click at [465, 9] on button "Continue" at bounding box center [466, 14] width 47 height 16
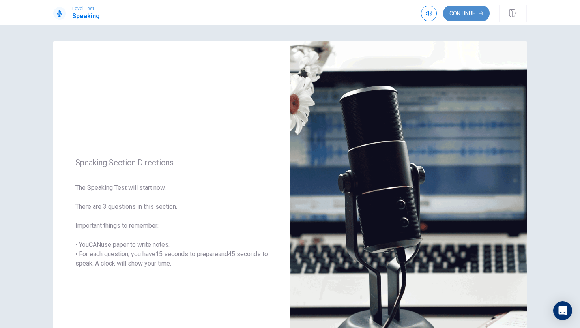
click at [465, 10] on button "Continue" at bounding box center [466, 14] width 47 height 16
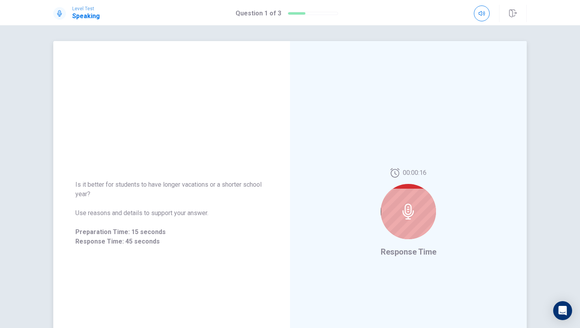
click at [417, 206] on div at bounding box center [408, 211] width 55 height 55
click at [417, 205] on div at bounding box center [408, 211] width 55 height 55
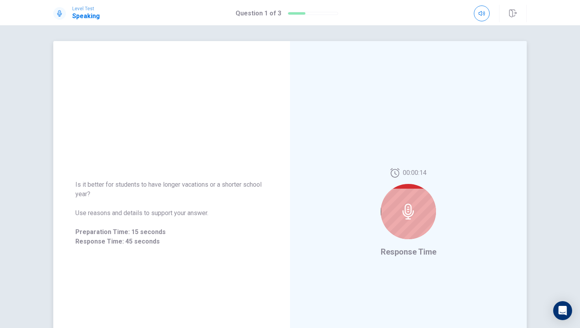
click at [417, 205] on div at bounding box center [408, 211] width 55 height 55
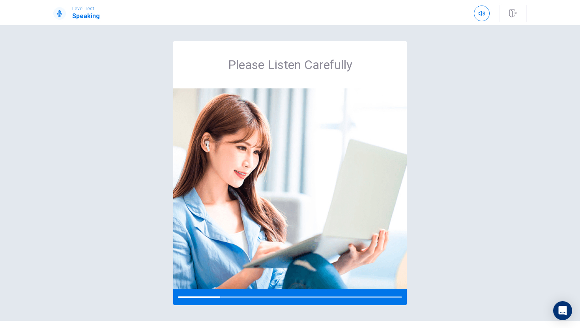
click at [408, 196] on div "Please Listen Carefully" at bounding box center [290, 173] width 499 height 264
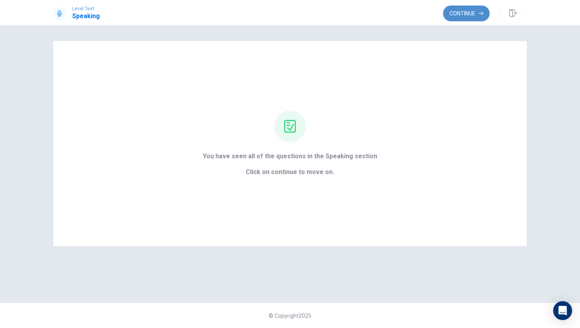
click at [475, 11] on button "Continue" at bounding box center [466, 14] width 47 height 16
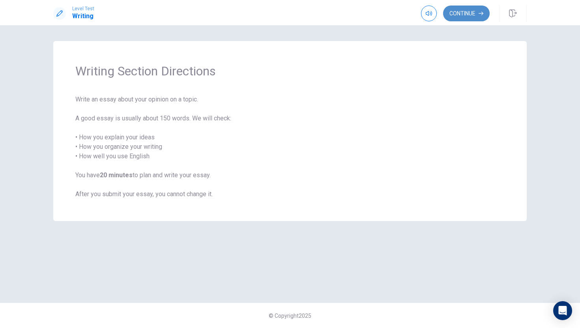
click at [471, 7] on button "Continue" at bounding box center [466, 14] width 47 height 16
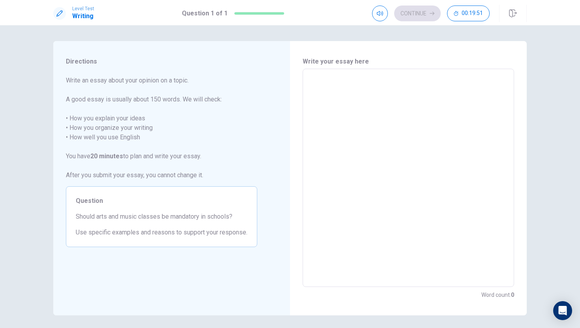
drag, startPoint x: 201, startPoint y: 216, endPoint x: 215, endPoint y: 218, distance: 14.0
click at [215, 218] on span "Should arts and music classes be mandatory in schools?" at bounding box center [162, 216] width 172 height 9
click at [332, 71] on div "x ​" at bounding box center [409, 178] width 212 height 218
type textarea "n"
type textarea "x"
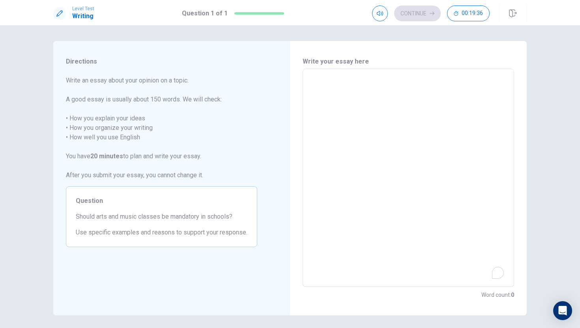
type textarea "O"
type textarea "x"
type textarea "n"
type textarea "x"
type textarea "no"
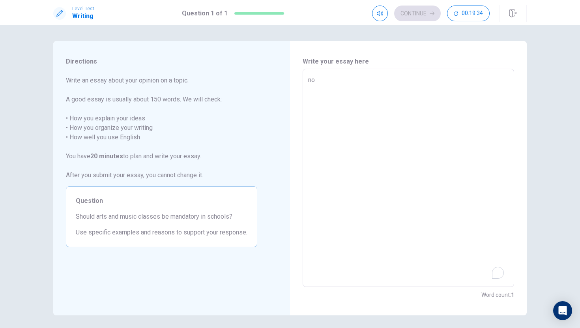
type textarea "x"
type textarea "n"
type textarea "x"
type textarea "n"
type textarea "x"
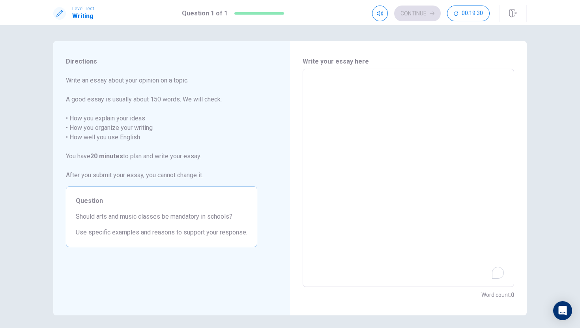
type textarea "N"
type textarea "x"
type textarea "No"
type textarea "x"
type textarea "No,"
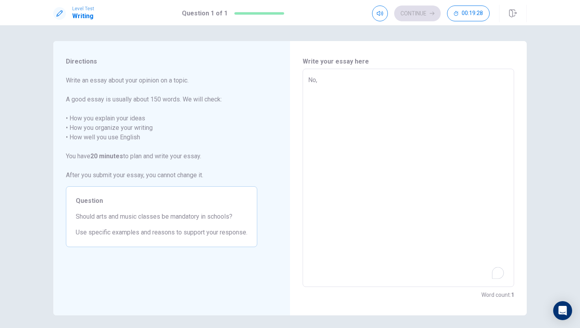
type textarea "x"
type textarea "No,"
type textarea "x"
type textarea "No, b"
type textarea "x"
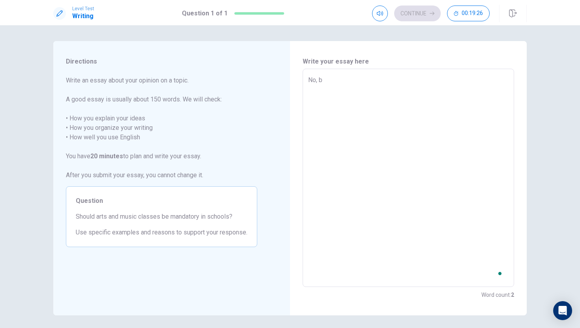
type textarea "No, be"
type textarea "x"
type textarea "No, bec"
type textarea "x"
type textarea "No, beca"
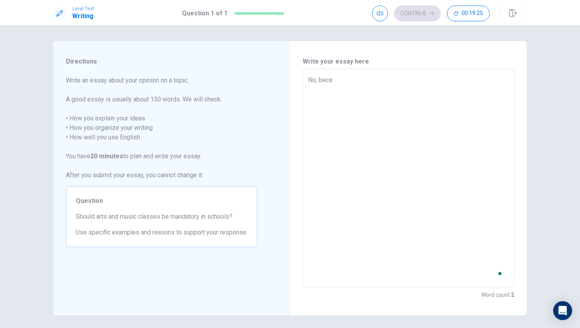
type textarea "x"
type textarea "No, becau"
type textarea "x"
type textarea "No, becaus"
type textarea "x"
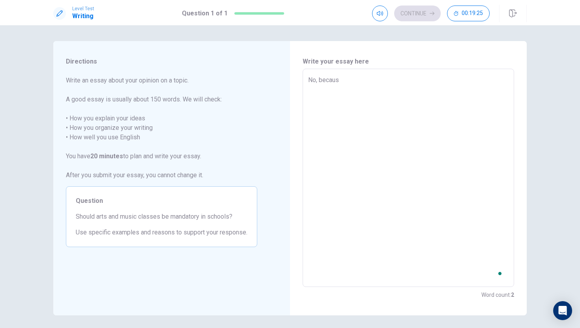
type textarea "No, because"
type textarea "x"
type textarea "No, because"
type textarea "x"
type textarea "No, because a"
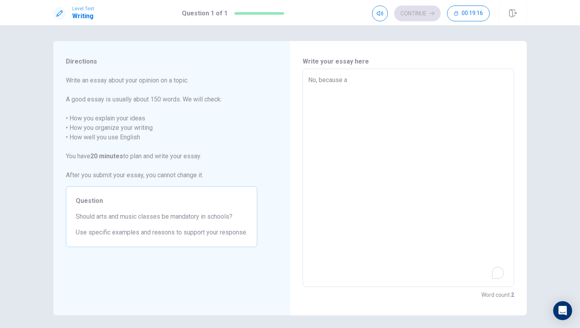
type textarea "x"
type textarea "No, because ar"
type textarea "x"
type textarea "No, because art"
type textarea "x"
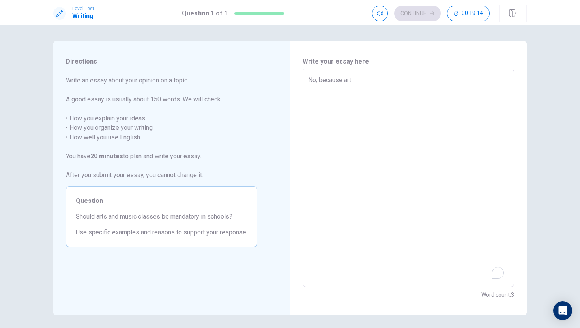
type textarea "No, because ar"
type textarea "x"
type textarea "No, because a"
type textarea "x"
type textarea "No, because"
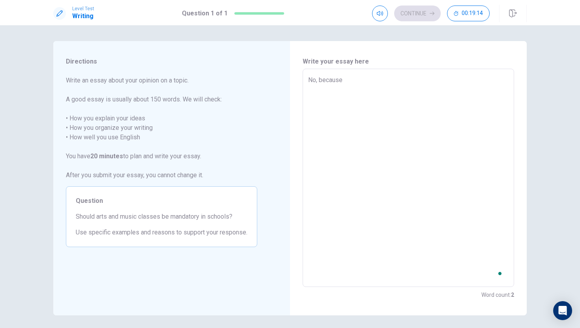
type textarea "x"
type textarea "No, because w"
type textarea "x"
type textarea "No, because we"
type textarea "x"
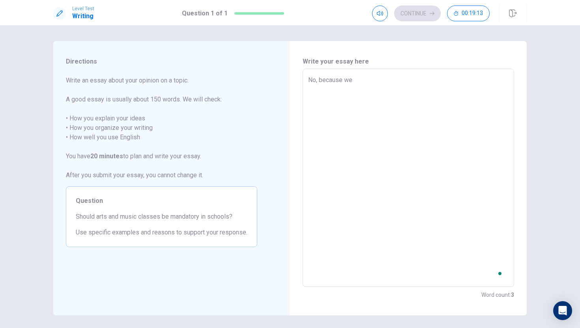
type textarea "No, because we"
type textarea "x"
type textarea "No, because we j"
type textarea "x"
type textarea "No, because we ju"
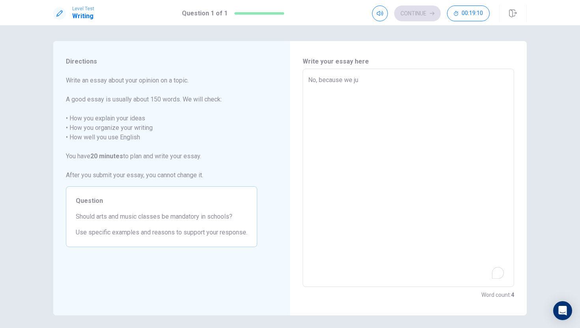
type textarea "x"
type textarea "No, because we jus"
type textarea "x"
type textarea "No, because we just"
type textarea "x"
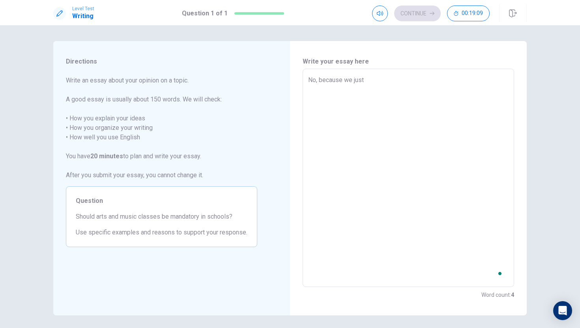
type textarea "No, because we just"
type textarea "x"
type textarea "No, because we just n"
type textarea "x"
type textarea "No, because we just ne"
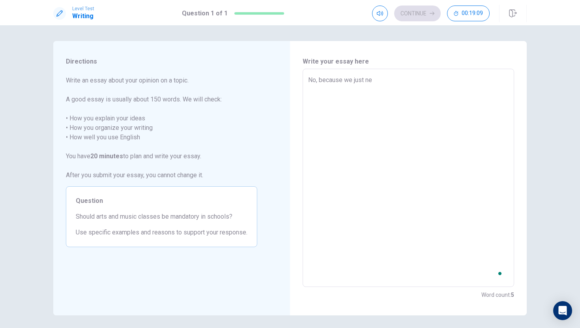
type textarea "x"
type textarea "No, because we just nee"
type textarea "x"
type textarea "No, because we just need"
type textarea "x"
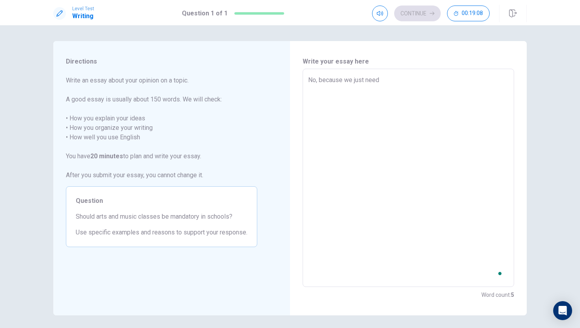
type textarea "No, because we just neede"
type textarea "x"
type textarea "No, because we just needed"
type textarea "x"
type textarea "No, because we just needed"
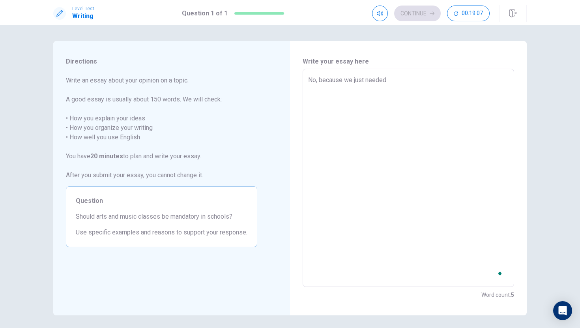
type textarea "x"
type textarea "No, because we just needed t"
type textarea "x"
type textarea "No, because we just needed to"
type textarea "x"
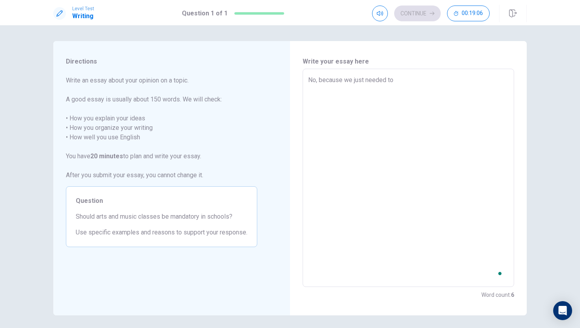
type textarea "No, because we just needed to"
type textarea "x"
type textarea "No, because we just needed to l"
type textarea "x"
type textarea "No, because we just needed to lr"
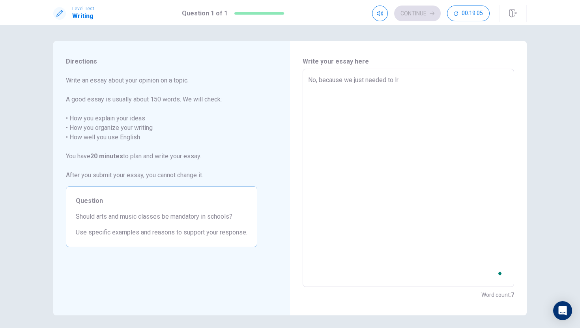
type textarea "x"
type textarea "No, because we just needed to lra"
type textarea "x"
type textarea "No, because we just needed to lrar"
type textarea "x"
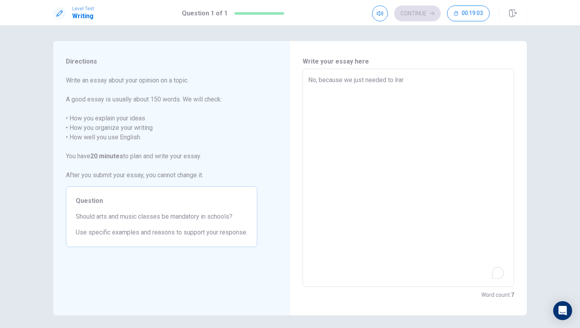
type textarea "No, because we just needed to lra"
type textarea "x"
type textarea "No, because we just needed to lr"
type textarea "x"
type textarea "No, because we just needed to l"
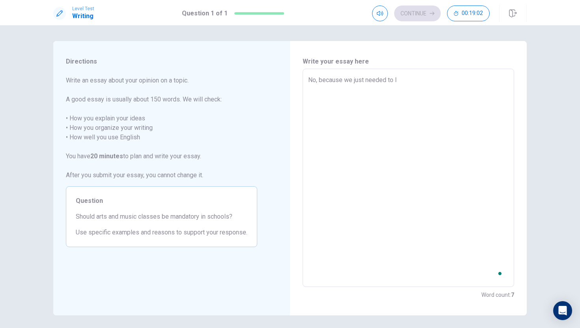
type textarea "x"
type textarea "No, because we just needed to le"
type textarea "x"
type textarea "No, because we just needed to lea"
type textarea "x"
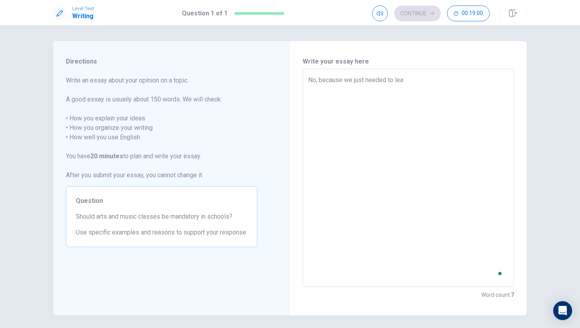
type textarea "No, because we just needed to [PERSON_NAME]"
type textarea "x"
type textarea "No, because we just needed to learn"
type textarea "x"
type textarea "No, because we just needed to learn"
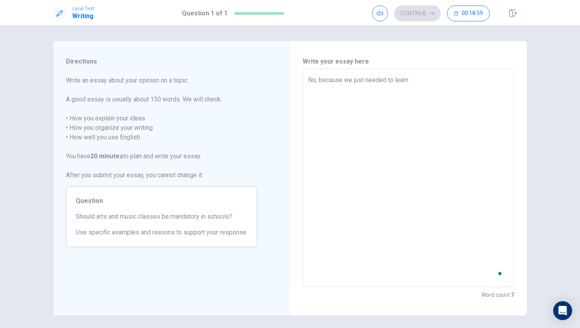
type textarea "x"
type textarea "No, because we just needed to learn t"
type textarea "x"
type textarea "No, because we just needed to learn th"
type textarea "x"
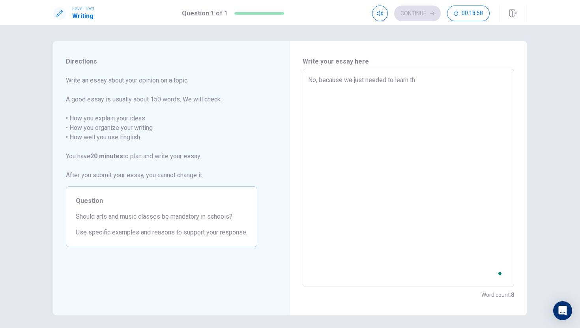
type textarea "No, because we just needed to learn the"
type textarea "x"
type textarea "No, because we just needed to learn the"
type textarea "x"
type textarea "No, because we just needed to learn the b"
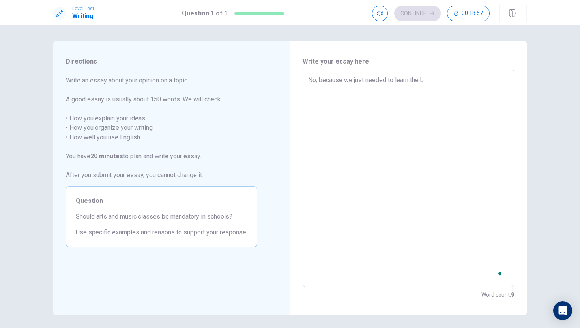
type textarea "x"
type textarea "No, because we just needed to learn the ba"
type textarea "x"
type textarea "No, because we just needed to learn the bas"
type textarea "x"
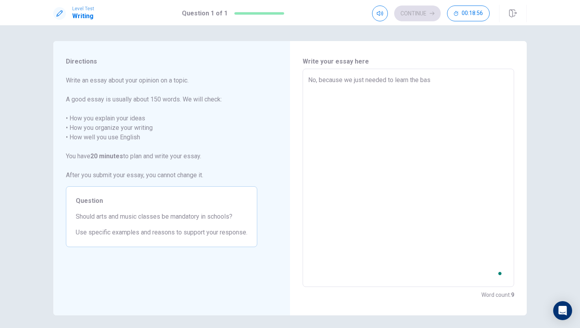
type textarea "No, because we just needed to learn the basi"
type textarea "x"
type textarea "No, because we just needed to learn the basic"
type textarea "x"
type textarea "No, because we just needed to learn the basic"
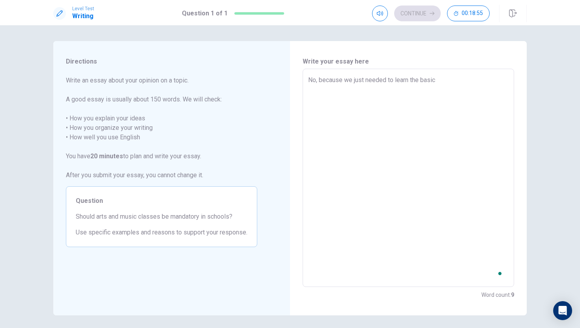
type textarea "x"
type textarea "No, because we just needed to learn the basic i"
type textarea "x"
type textarea "No, because we just needed to learn the basic id"
type textarea "x"
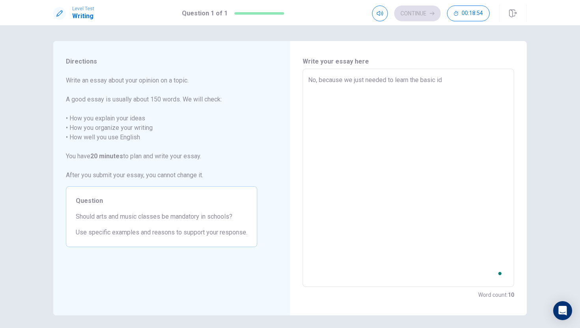
type textarea "No, because we just needed to learn the basic ide"
type textarea "x"
type textarea "No, because we just needed to learn the basic idea"
type textarea "x"
type textarea "No, because we just needed to learn the basic idea"
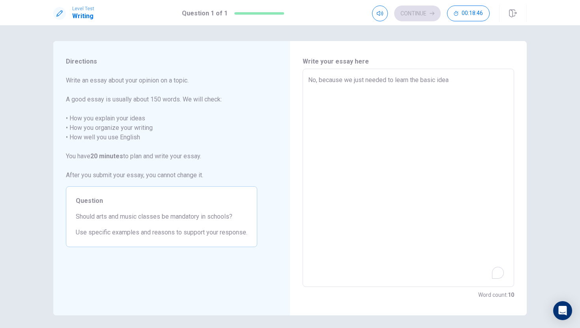
type textarea "x"
type textarea "No, because we just needed to learn the basic idea o"
type textarea "x"
type textarea "No, because we just needed to learn the basic idea of"
type textarea "x"
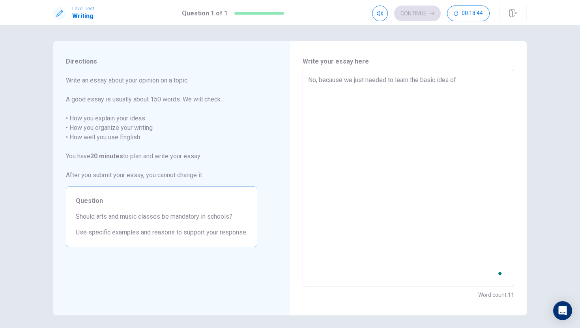
type textarea "No, because we just needed to learn the basic idea of"
type textarea "x"
type textarea "No, because we just needed to learn the basic idea of a"
type textarea "x"
type textarea "No, because we just needed to learn the basic idea of ar"
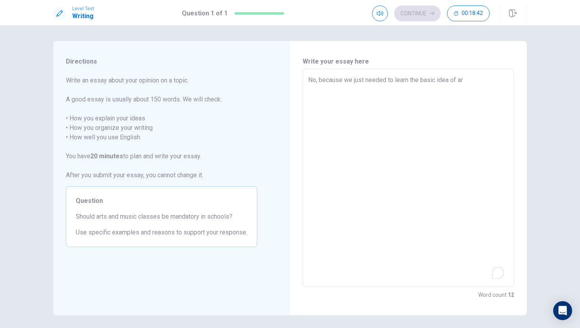
type textarea "x"
type textarea "No, because we just needed to learn the basic idea of art"
type textarea "x"
type textarea "No, because we just needed to learn the basic idea of art"
type textarea "x"
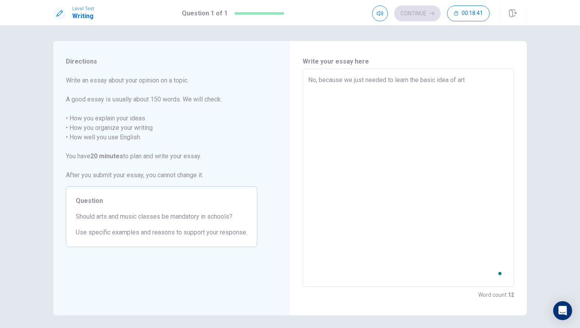
type textarea "No, because we just needed to learn the basic idea of art a"
type textarea "x"
type textarea "No, because we just needed to learn the basic idea of art an"
type textarea "x"
type textarea "No, because we just needed to learn the basic idea of art and"
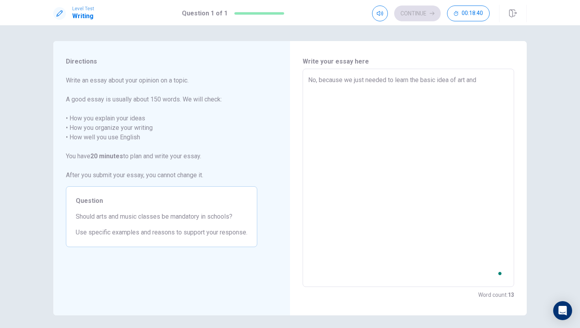
type textarea "x"
type textarea "No, because we just needed to learn the basic idea of art and"
type textarea "x"
type textarea "No, because we just needed to learn the basic idea of art and m"
type textarea "x"
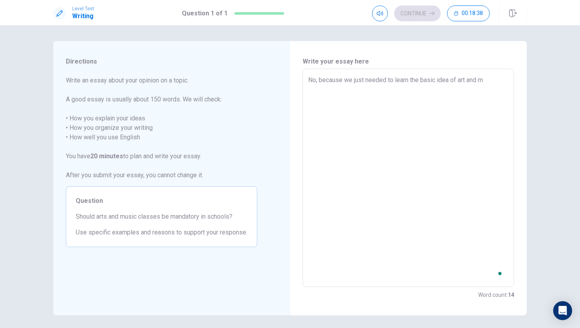
type textarea "No, because we just needed to learn the basic idea of art and mu"
type textarea "x"
type textarea "No, because we just needed to learn the basic idea of art and mus"
type textarea "x"
type textarea "No, because we just needed to learn the basic idea of art and musi"
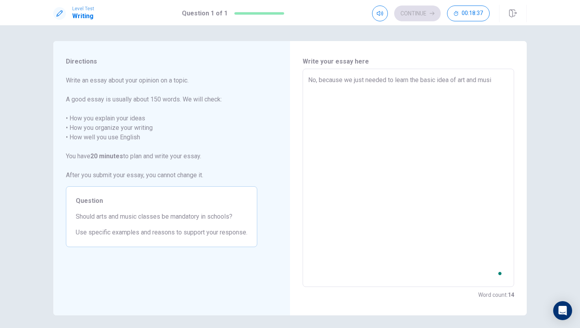
type textarea "x"
type textarea "No, because we just needed to learn the basic idea of art and music"
type textarea "x"
type textarea "No, because we just needed to learn the basic idea of art and music,"
type textarea "x"
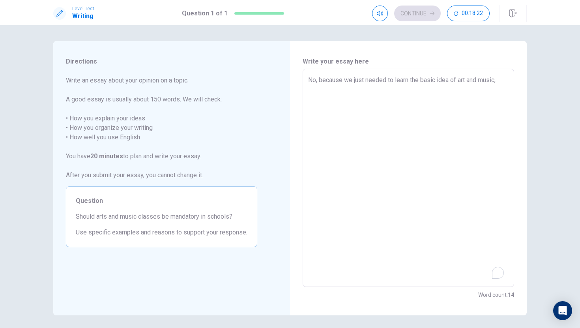
type textarea "No, because we just needed to learn the basic idea of art and music,"
type textarea "x"
type textarea "No, because we just needed to learn the basic idea of art and music, l"
type textarea "x"
type textarea "No, because we just needed to learn the basic idea of art and music, li"
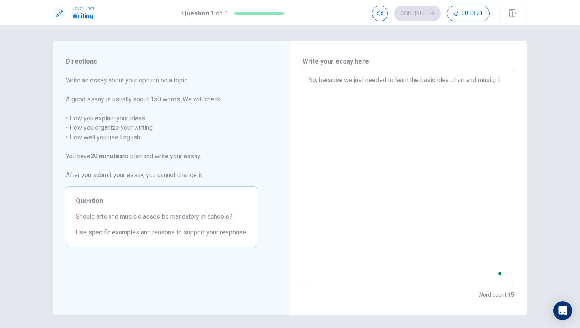
type textarea "x"
type textarea "No, because we just needed to learn the basic idea of art and music, lik"
type textarea "x"
type textarea "No, because we just needed to learn the basic idea of art and music, likw"
type textarea "x"
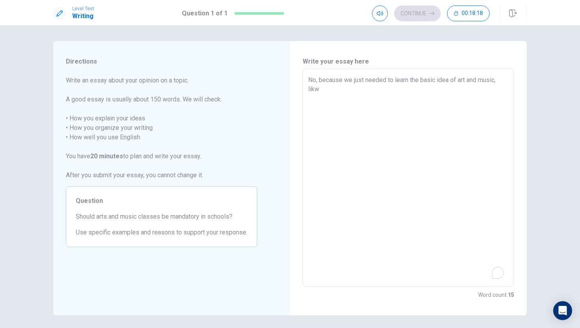
type textarea "No, because we just needed to learn the basic idea of art and music, lik"
type textarea "x"
type textarea "No, because we just needed to learn the basic idea of art and music, li"
type textarea "x"
type textarea "No, because we just needed to learn the basic idea of art and music, l"
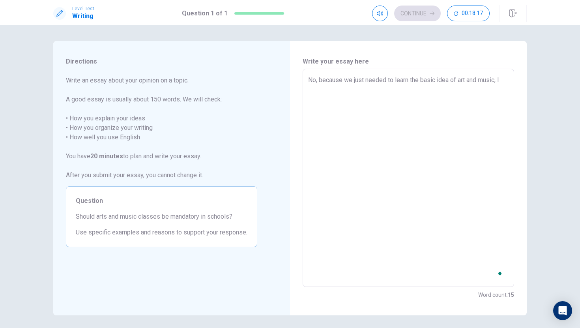
type textarea "x"
type textarea "No, because we just needed to learn the basic idea of art and music,"
type textarea "x"
type textarea "No, because we just needed to learn the basic idea of art and music, l"
type textarea "x"
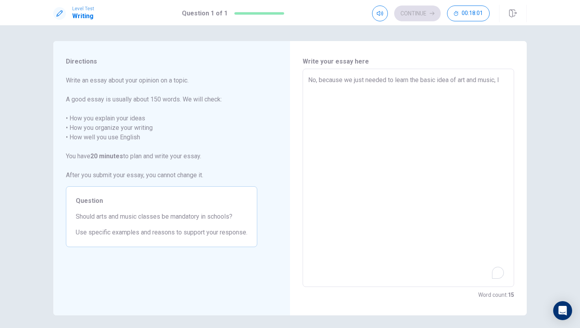
type textarea "No, because we just needed to learn the basic idea of art and music, li"
type textarea "x"
click at [351, 91] on textarea "No, because we just needed to learn the basic idea of art and music, but school…" at bounding box center [408, 177] width 201 height 205
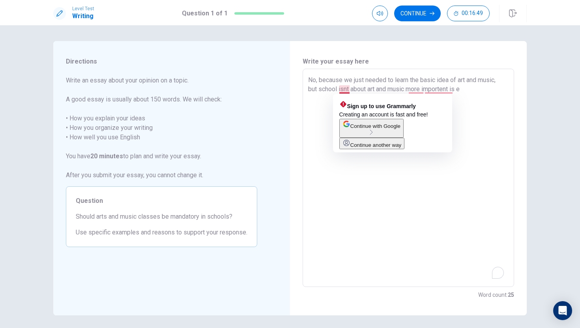
click at [348, 90] on textarea "No, because we just needed to learn the basic idea of art and music, but school…" at bounding box center [408, 177] width 201 height 205
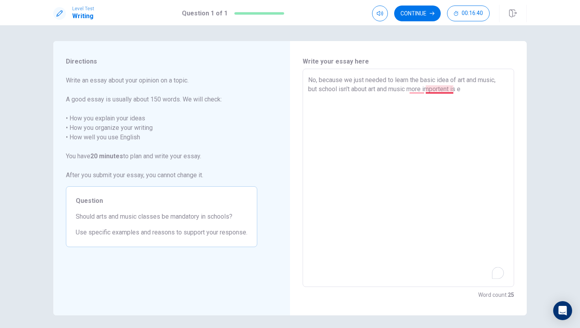
click at [443, 87] on textarea "No, because we just needed to learn the basic idea of art and music, but school…" at bounding box center [408, 177] width 201 height 205
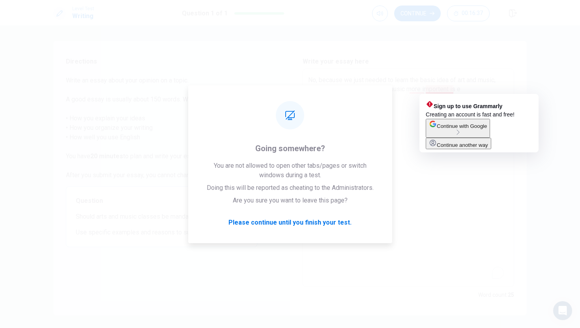
click at [468, 148] on button "Continue another way" at bounding box center [459, 143] width 66 height 11
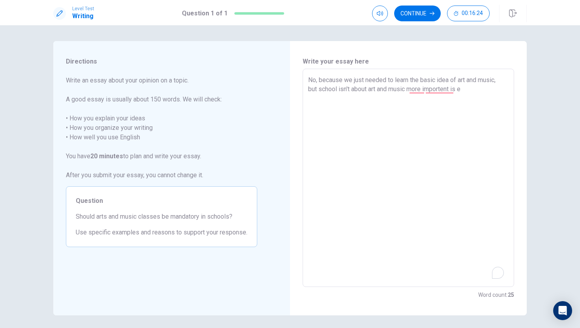
click at [471, 88] on textarea "No, because we just needed to learn the basic idea of art and music, but school…" at bounding box center [408, 177] width 201 height 205
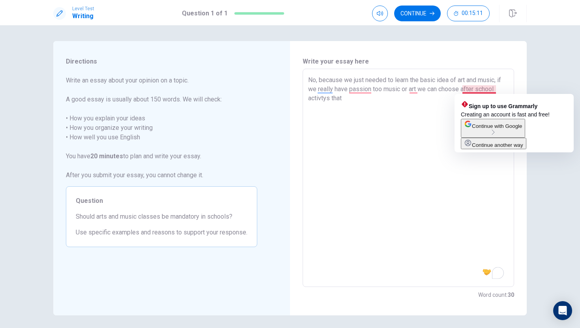
click at [477, 86] on textarea "No, because we just needed to learn the basic idea of art and music, if we real…" at bounding box center [408, 177] width 201 height 205
click at [481, 89] on textarea "No, because we just needed to learn the basic idea of art and music, if we real…" at bounding box center [408, 177] width 201 height 205
click at [478, 90] on textarea "No, because we just needed to learn the basic idea of art and music, if we real…" at bounding box center [408, 177] width 201 height 205
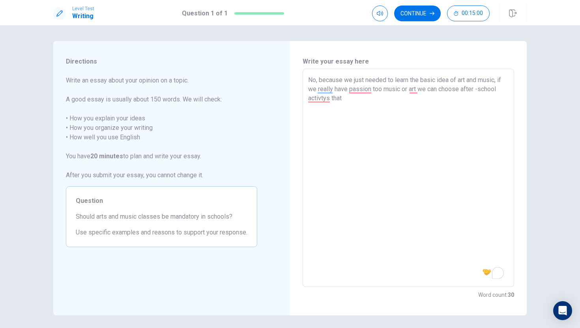
click at [384, 112] on textarea "No, because we just needed to learn the basic idea of art and music, if we real…" at bounding box center [408, 177] width 201 height 205
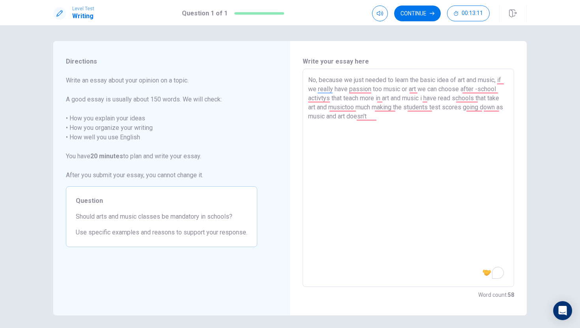
click at [398, 125] on textarea "No, because we just needed to learn the basic idea of art and music, if we real…" at bounding box center [408, 177] width 201 height 205
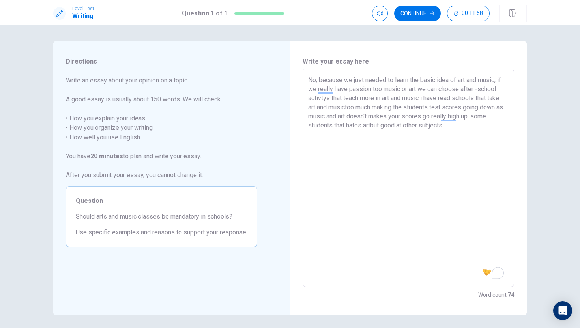
click at [517, 199] on div "Write your essay here No, because we just needed to learn the basic idea of art…" at bounding box center [408, 178] width 237 height 274
click at [373, 127] on textarea "No, because we just needed to learn the basic idea of art and music, if we real…" at bounding box center [408, 177] width 201 height 205
click at [491, 136] on textarea "No, because we just needed to learn the basic idea of art and music, if we real…" at bounding box center [408, 177] width 201 height 205
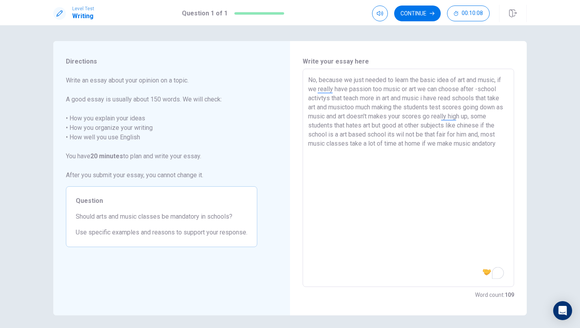
click at [475, 145] on textarea "No, because we just needed to learn the basic idea of art and music, if we real…" at bounding box center [408, 177] width 201 height 205
click at [510, 144] on div "No, because we just needed to learn the basic idea of art and music, if we real…" at bounding box center [409, 178] width 212 height 218
click at [509, 143] on textarea "No, because we just needed to learn the basic idea of art and music, if we real…" at bounding box center [408, 177] width 201 height 205
click at [346, 105] on textarea "No, because we just needed to learn the basic idea of art and music, if we real…" at bounding box center [408, 177] width 201 height 205
click at [500, 153] on textarea "No, because we just needed to learn the basic idea of art and music, if we real…" at bounding box center [408, 177] width 201 height 205
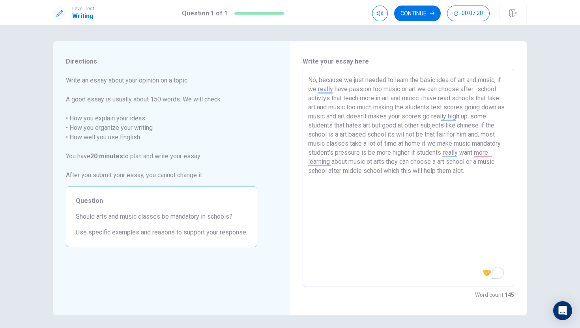
click at [406, 135] on textarea "No, because we just needed to learn the basic idea of art and music, if we real…" at bounding box center [408, 177] width 201 height 205
click at [434, 137] on textarea "No, because we just needed to learn the basic idea of art and music, if we real…" at bounding box center [408, 177] width 201 height 205
click at [396, 143] on textarea "No, because we just needed to learn the basic idea of art and music, if we real…" at bounding box center [408, 177] width 201 height 205
click at [455, 143] on textarea "No, because we just needed to learn the basic idea of art and music, if we real…" at bounding box center [408, 177] width 201 height 205
click at [479, 89] on textarea "No, because we just needed to learn the basic idea of art and music, if we real…" at bounding box center [408, 177] width 201 height 205
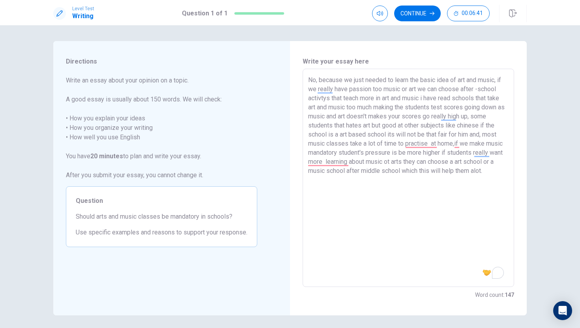
click at [477, 89] on textarea "No, because we just needed to learn the basic idea of art and music, if we real…" at bounding box center [408, 177] width 201 height 205
click at [362, 99] on textarea "No, because we just needed to learn the basic idea of art and music, if we real…" at bounding box center [408, 177] width 201 height 205
click at [343, 98] on textarea "No, because we just needed to learn the basic idea of art and music, if we real…" at bounding box center [408, 177] width 201 height 205
click at [468, 96] on textarea "No, because we just needed to learn the basic idea of art and music, if we real…" at bounding box center [408, 177] width 201 height 205
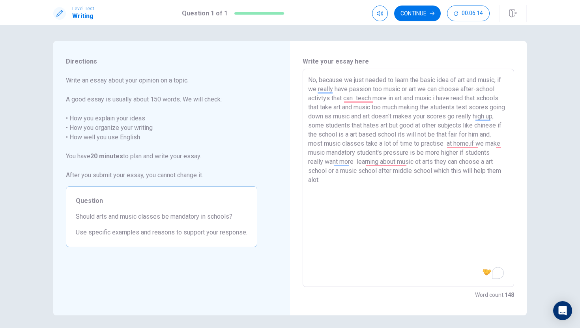
click at [482, 97] on textarea "No, because we just needed to learn the basic idea of art and music, if we real…" at bounding box center [408, 177] width 201 height 205
click at [361, 118] on textarea "No, because we just needed to learn the basic idea of art and music, if we real…" at bounding box center [408, 177] width 201 height 205
click at [369, 117] on textarea "No, because we just needed to learn the basic idea of art and music, if we real…" at bounding box center [408, 177] width 201 height 205
click at [342, 134] on textarea "No, because we just needed to learn the basic idea of art and music, if we real…" at bounding box center [408, 177] width 201 height 205
click at [424, 225] on textarea "No, because we just needed to learn the basic idea of art and music, if we real…" at bounding box center [408, 177] width 201 height 205
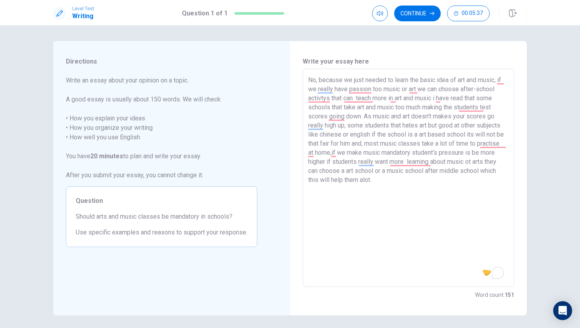
click at [373, 136] on textarea "No, because we just needed to learn the basic idea of art and music, if we real…" at bounding box center [408, 177] width 201 height 205
click at [437, 18] on button "Continue" at bounding box center [417, 14] width 47 height 16
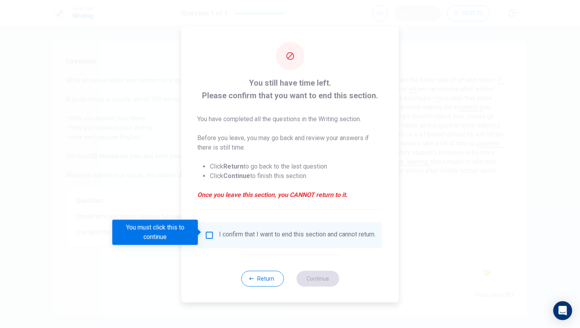
click at [437, 18] on div at bounding box center [290, 164] width 580 height 328
click at [228, 235] on div "I confirm that I want to end this section and cannot return." at bounding box center [297, 235] width 157 height 9
click at [209, 235] on input "You must click this to continue" at bounding box center [209, 235] width 9 height 9
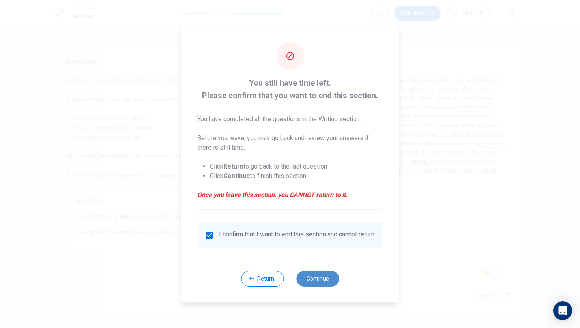
click at [322, 280] on button "Continue" at bounding box center [318, 279] width 43 height 16
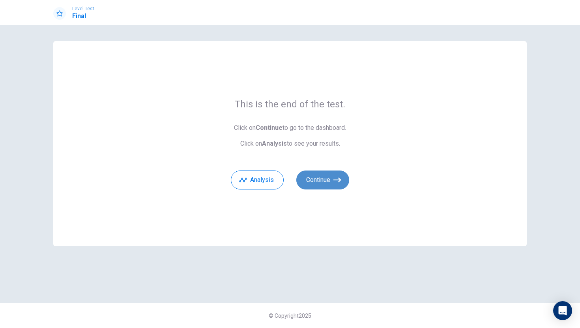
click at [328, 184] on button "Continue" at bounding box center [323, 180] width 53 height 19
